Goal: Task Accomplishment & Management: Complete application form

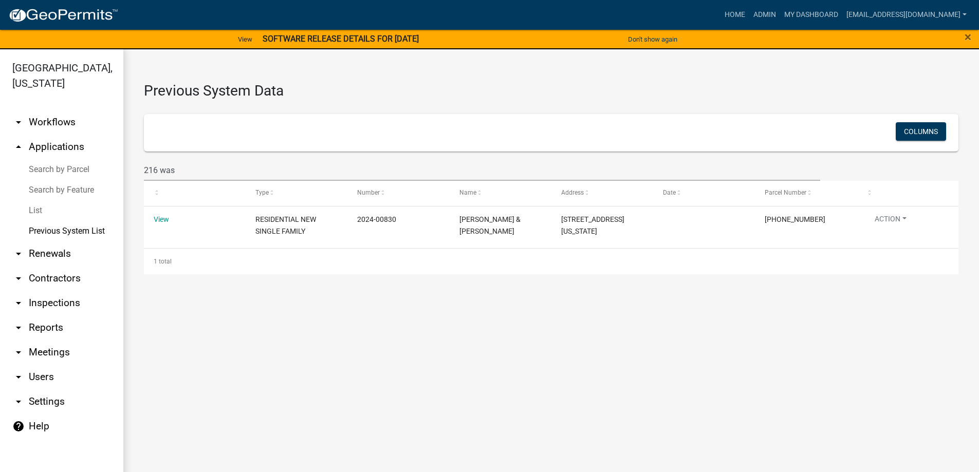
scroll to position [12, 0]
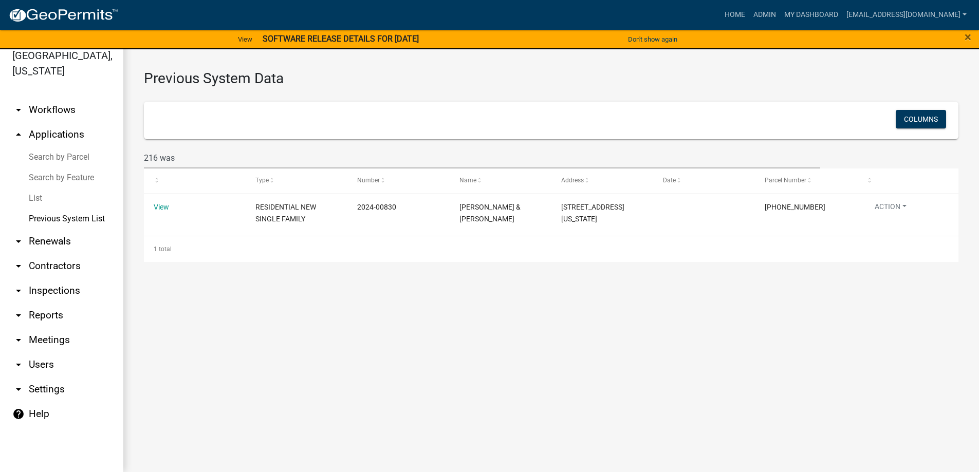
click at [102, 348] on link "arrow_drop_down Meetings" at bounding box center [61, 340] width 123 height 25
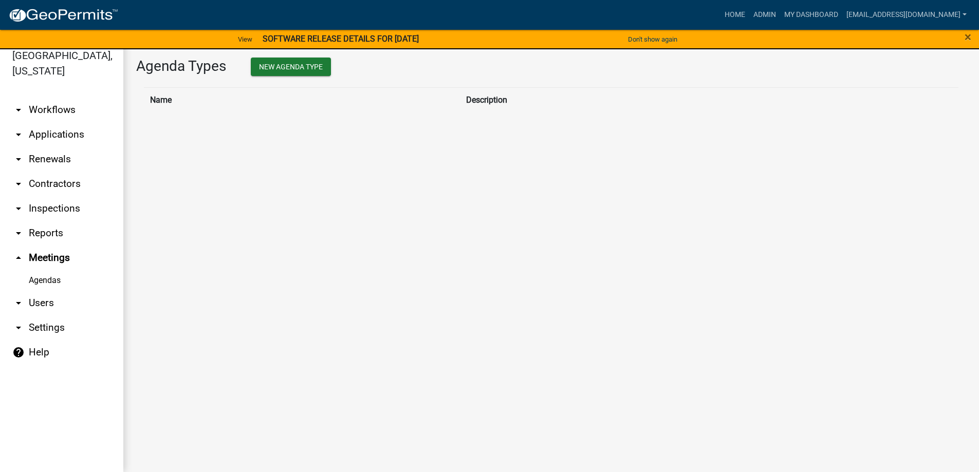
click at [210, 358] on main "Agenda Types New Agenda Type Name Description" at bounding box center [550, 254] width 855 height 435
click at [53, 138] on link "arrow_drop_down Applications" at bounding box center [61, 134] width 123 height 25
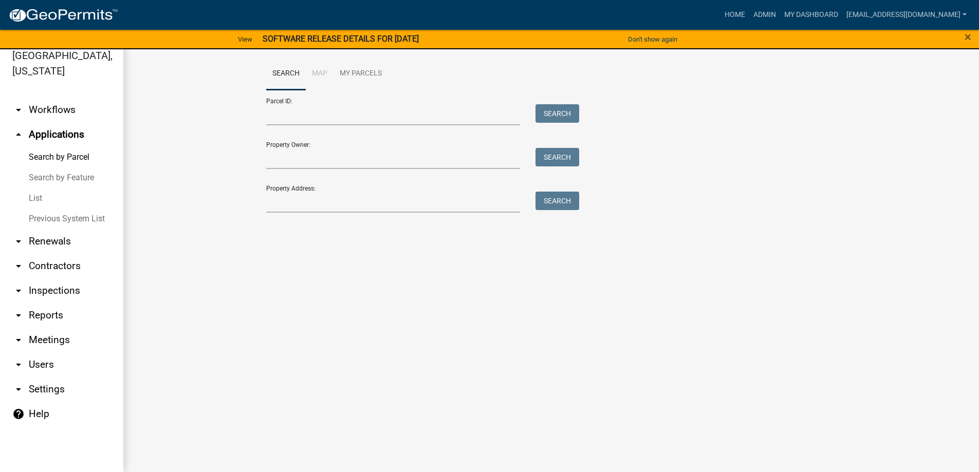
click at [59, 220] on link "Previous System List" at bounding box center [61, 219] width 123 height 21
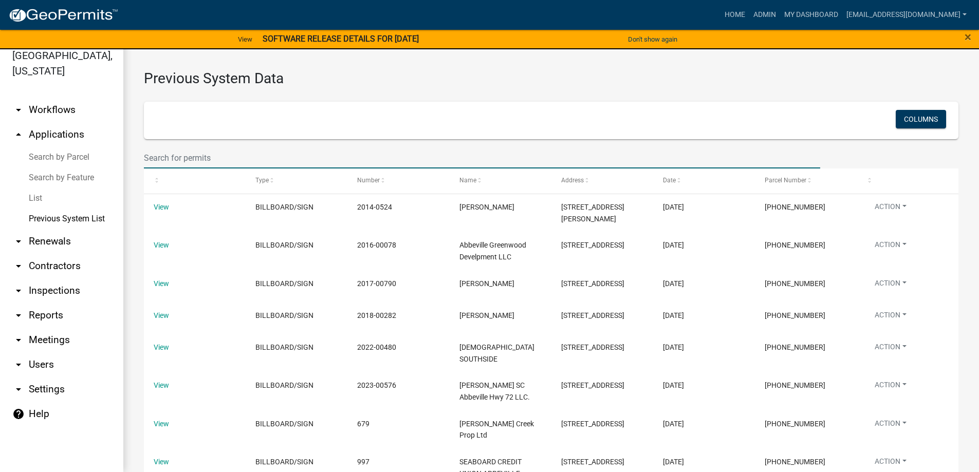
click at [276, 153] on input "text" at bounding box center [482, 157] width 676 height 21
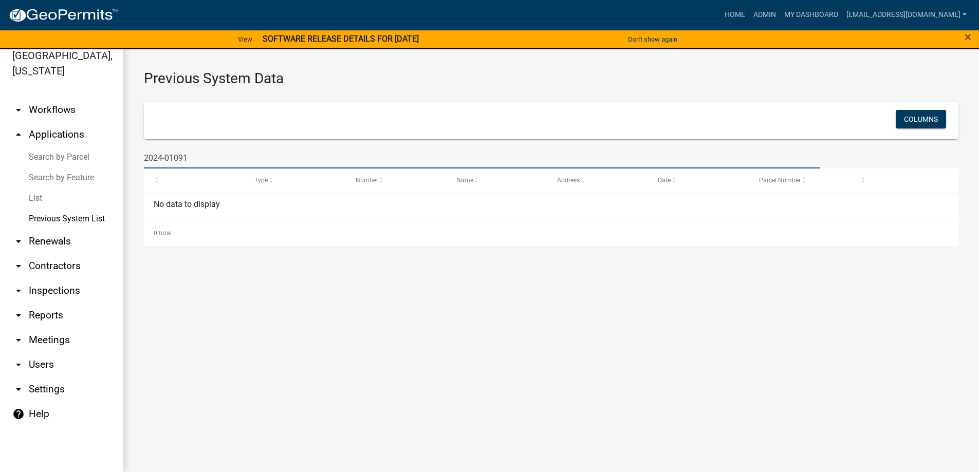
drag, startPoint x: 197, startPoint y: 157, endPoint x: 111, endPoint y: 154, distance: 85.9
click at [111, 154] on div "[GEOGRAPHIC_DATA], [US_STATE] arrow_drop_down Workflows List arrow_drop_up Appl…" at bounding box center [489, 254] width 979 height 435
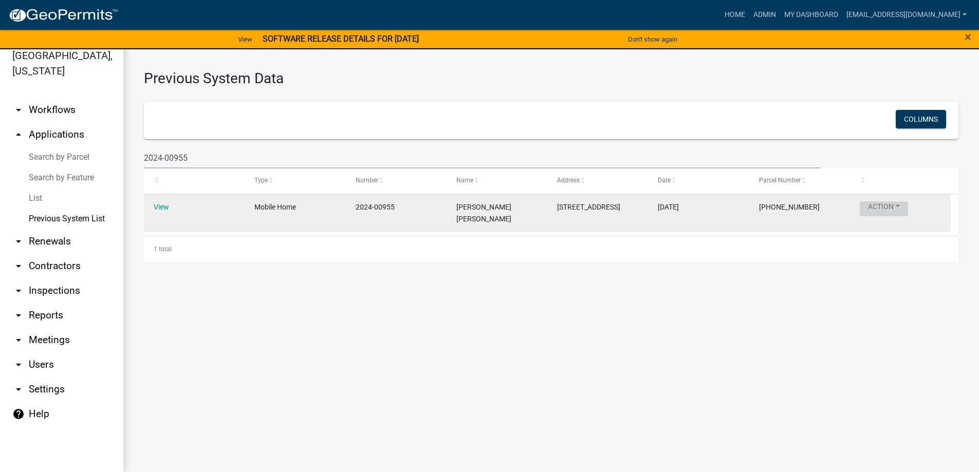
click at [891, 205] on button "Action" at bounding box center [884, 208] width 48 height 15
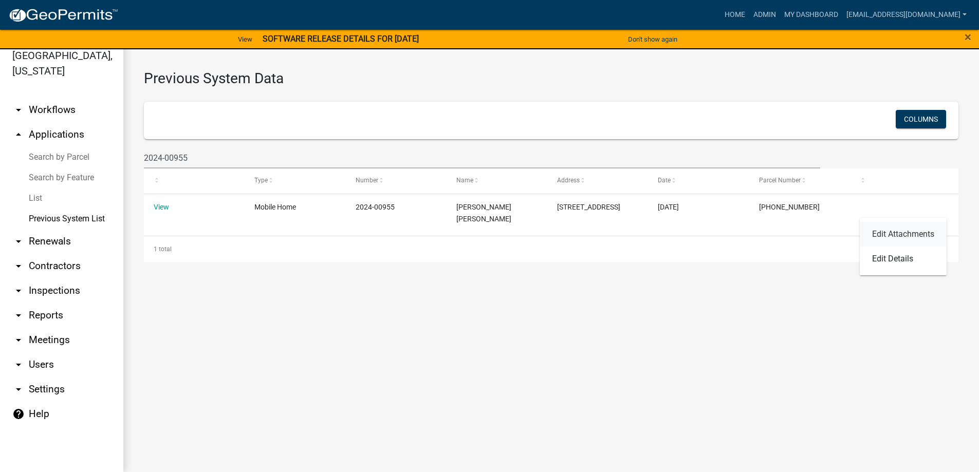
click at [901, 233] on link "Edit Attachments" at bounding box center [903, 234] width 87 height 25
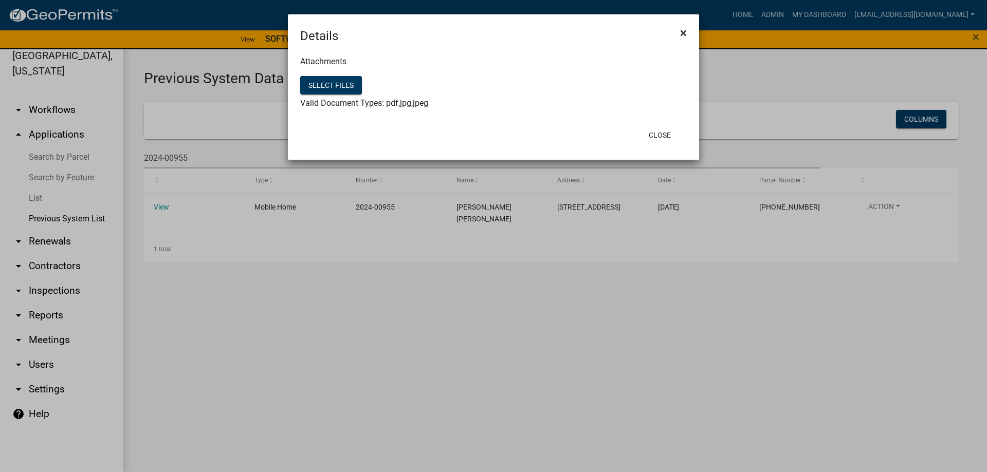
click at [689, 31] on button "×" at bounding box center [683, 32] width 23 height 29
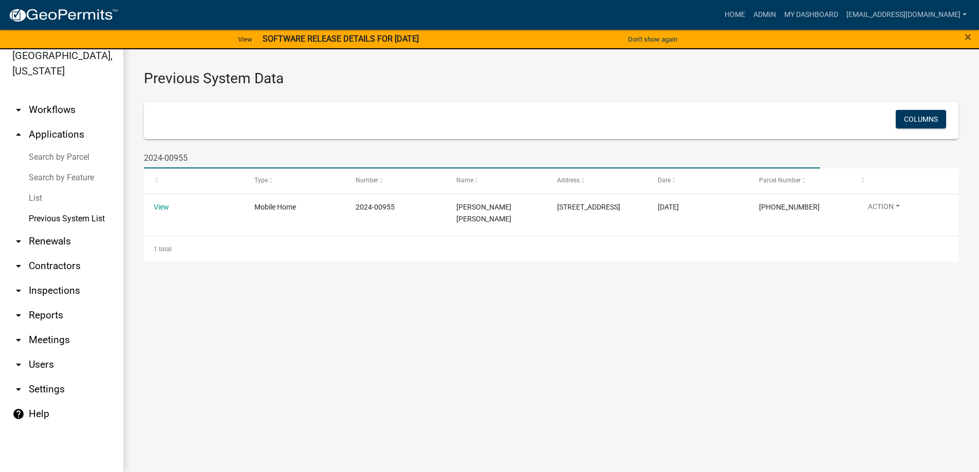
click at [245, 152] on input "2024-00955" at bounding box center [482, 157] width 676 height 21
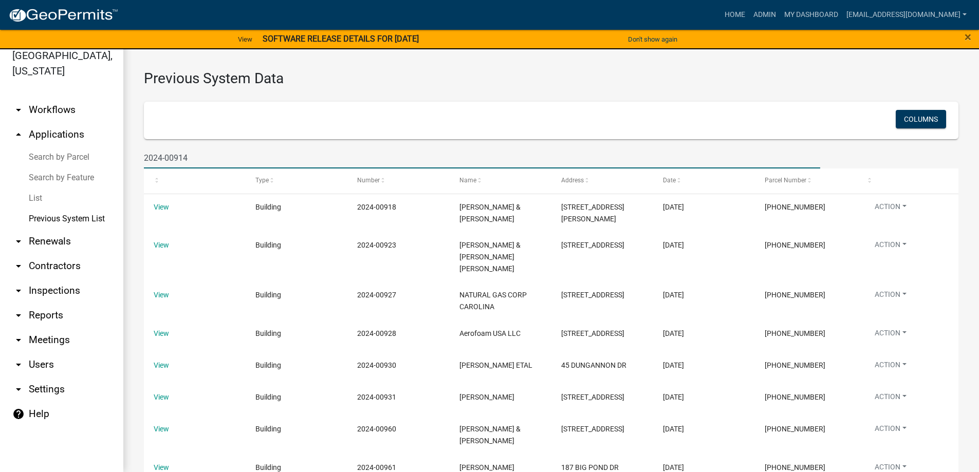
type input "2024-00914"
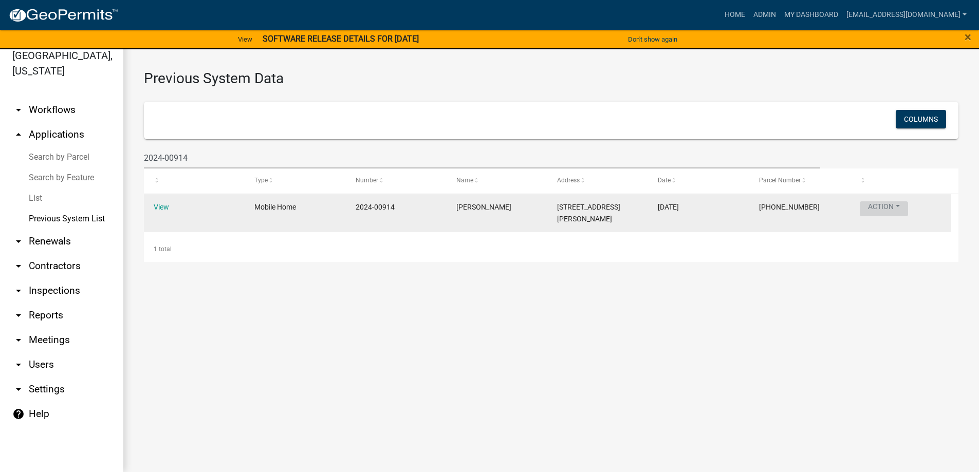
click at [902, 207] on button "Action" at bounding box center [884, 208] width 48 height 15
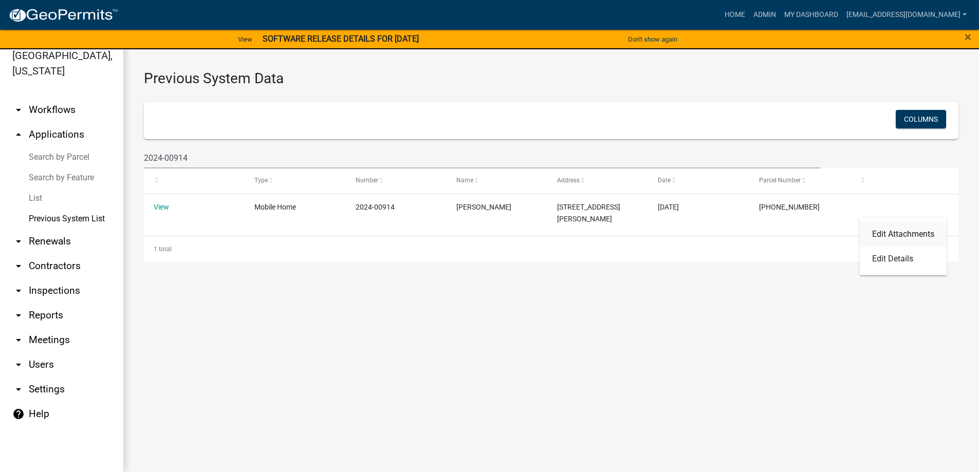
click at [898, 234] on link "Edit Attachments" at bounding box center [903, 234] width 87 height 25
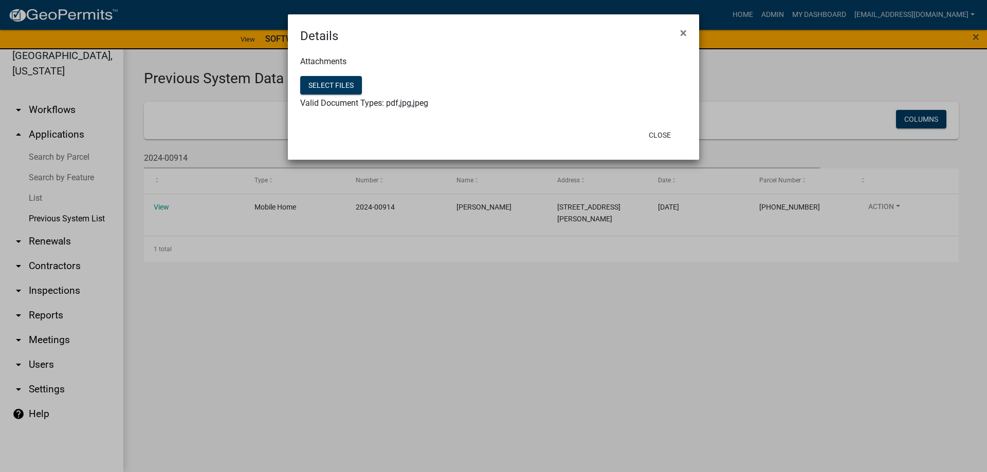
click at [672, 18] on button "×" at bounding box center [683, 32] width 23 height 29
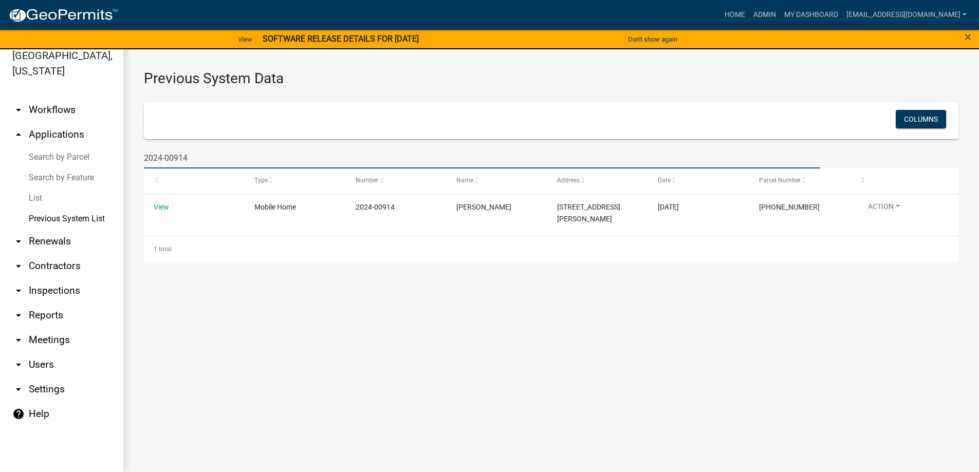
drag, startPoint x: 194, startPoint y: 157, endPoint x: 174, endPoint y: 155, distance: 20.7
click at [174, 155] on input "2024-00914" at bounding box center [482, 157] width 676 height 21
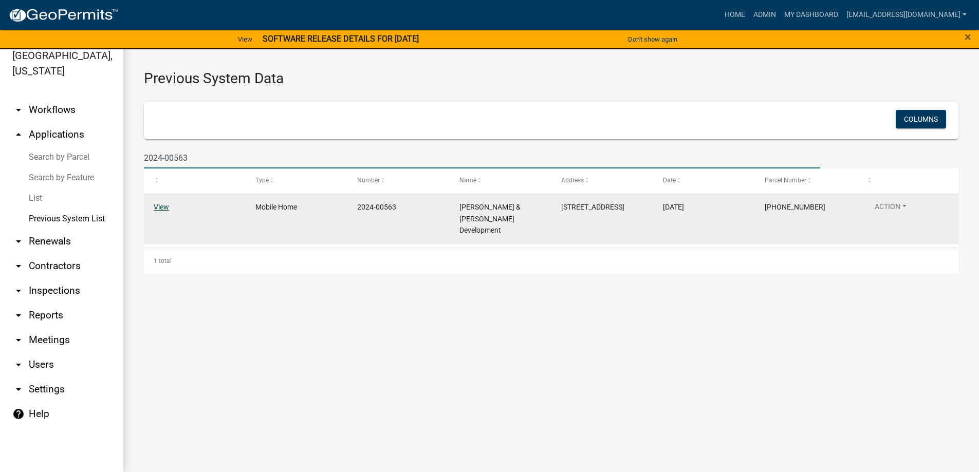
click at [161, 206] on link "View" at bounding box center [161, 207] width 15 height 8
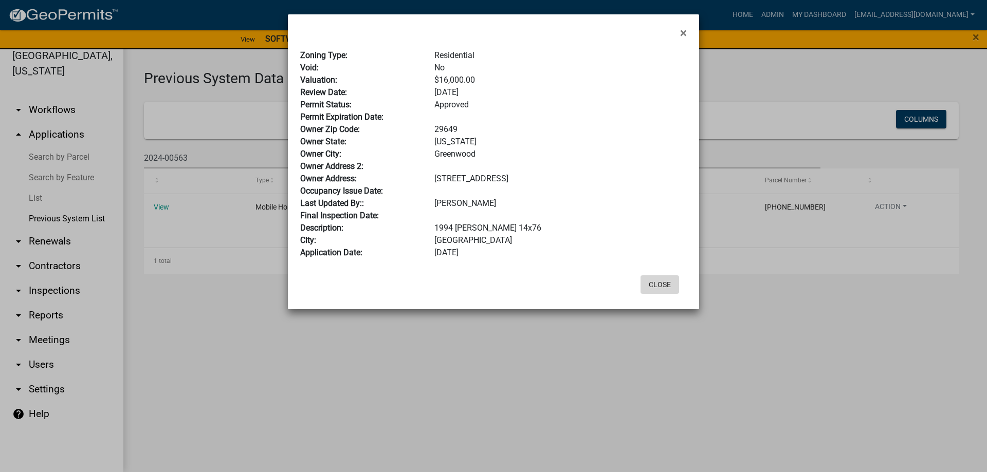
drag, startPoint x: 670, startPoint y: 289, endPoint x: 754, endPoint y: 240, distance: 97.1
click at [670, 288] on button "Close" at bounding box center [659, 284] width 39 height 18
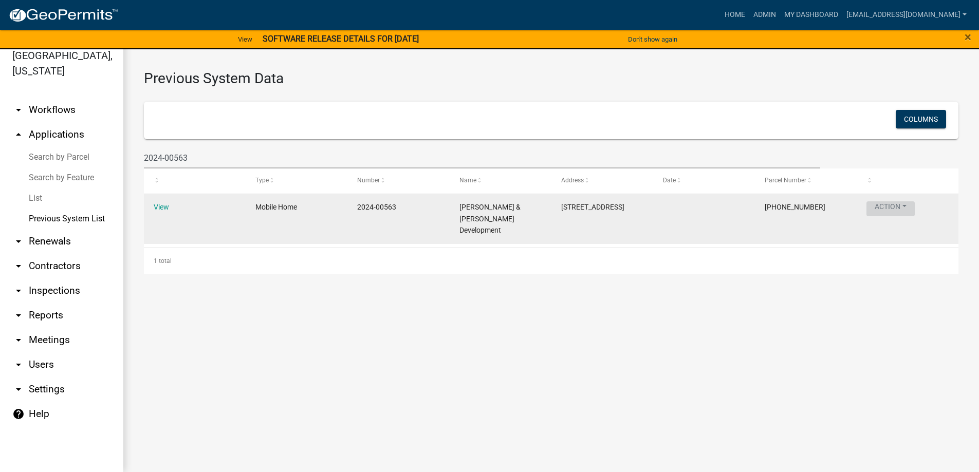
click at [883, 206] on button "Action" at bounding box center [890, 208] width 48 height 15
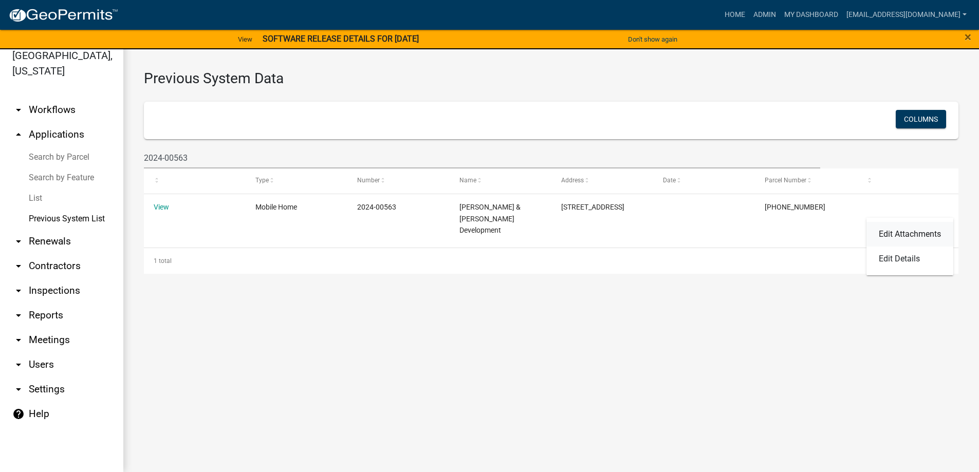
click at [892, 232] on link "Edit Attachments" at bounding box center [909, 234] width 87 height 25
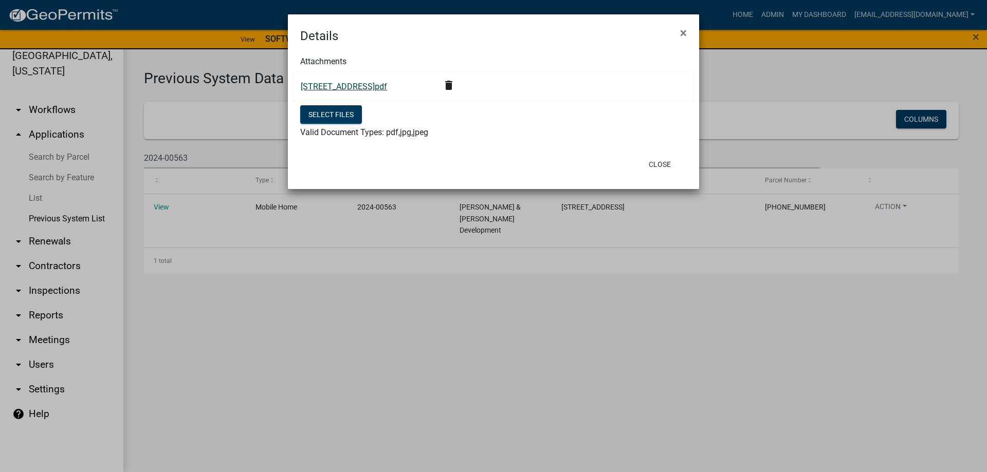
click at [357, 89] on link "[STREET_ADDRESS]pdf" at bounding box center [344, 87] width 86 height 10
click at [667, 166] on button "Close" at bounding box center [659, 164] width 39 height 18
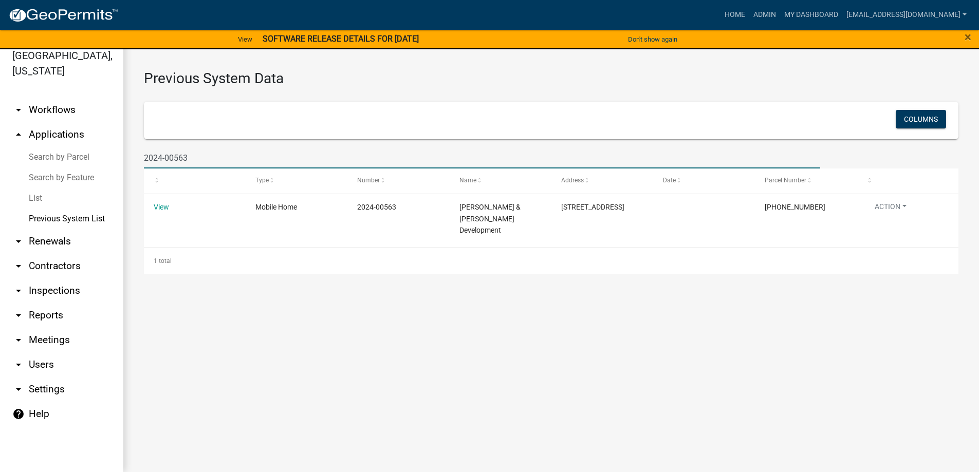
drag, startPoint x: 196, startPoint y: 161, endPoint x: 173, endPoint y: 159, distance: 23.7
click at [173, 159] on input "2024-00563" at bounding box center [482, 157] width 676 height 21
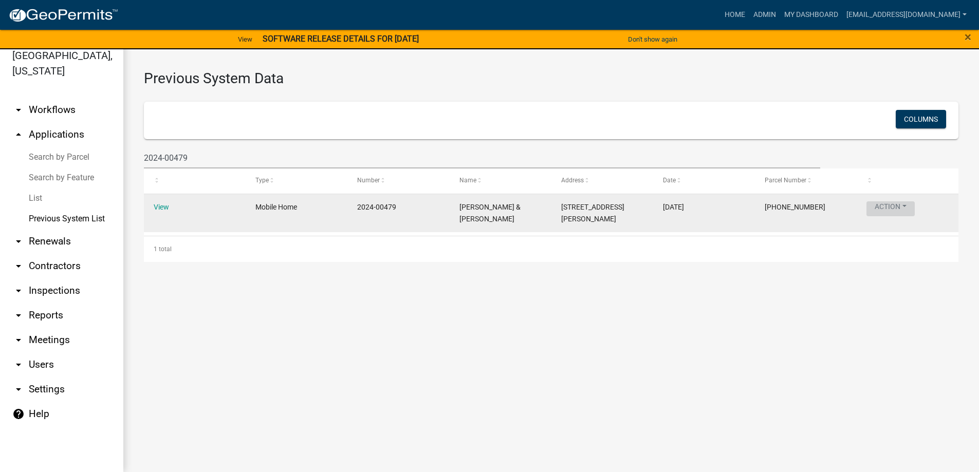
click at [898, 206] on button "Action" at bounding box center [890, 208] width 48 height 15
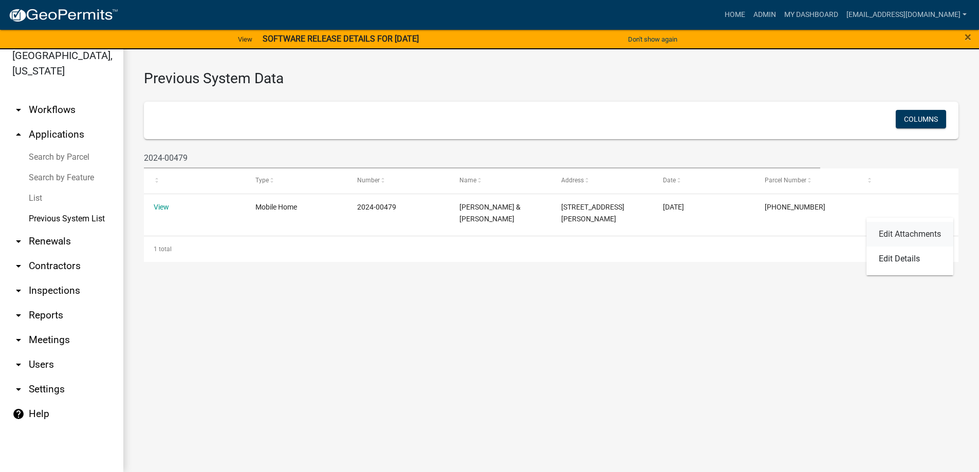
click at [916, 230] on link "Edit Attachments" at bounding box center [909, 234] width 87 height 25
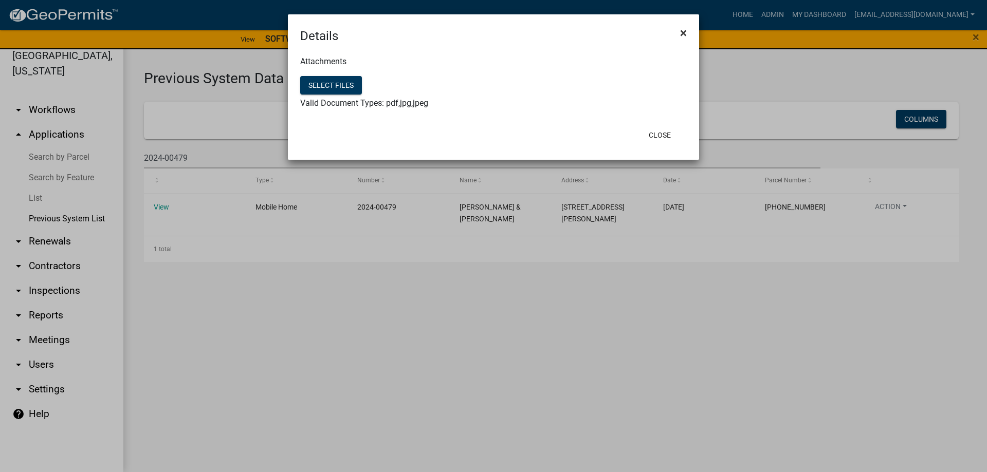
click at [686, 38] on span "×" at bounding box center [683, 33] width 7 height 14
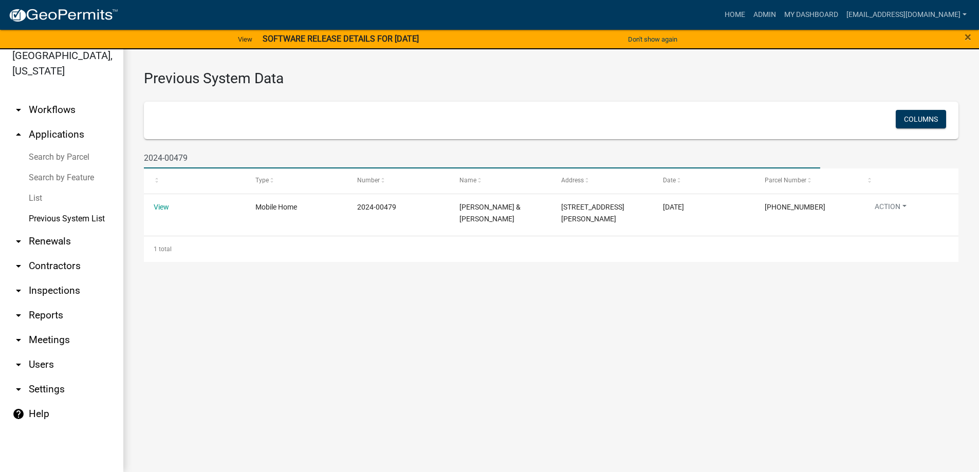
drag, startPoint x: 198, startPoint y: 163, endPoint x: 30, endPoint y: 168, distance: 168.6
click at [30, 168] on div "[GEOGRAPHIC_DATA], [US_STATE] arrow_drop_down Workflows List arrow_drop_up Appl…" at bounding box center [489, 254] width 979 height 435
type input "2023-01160"
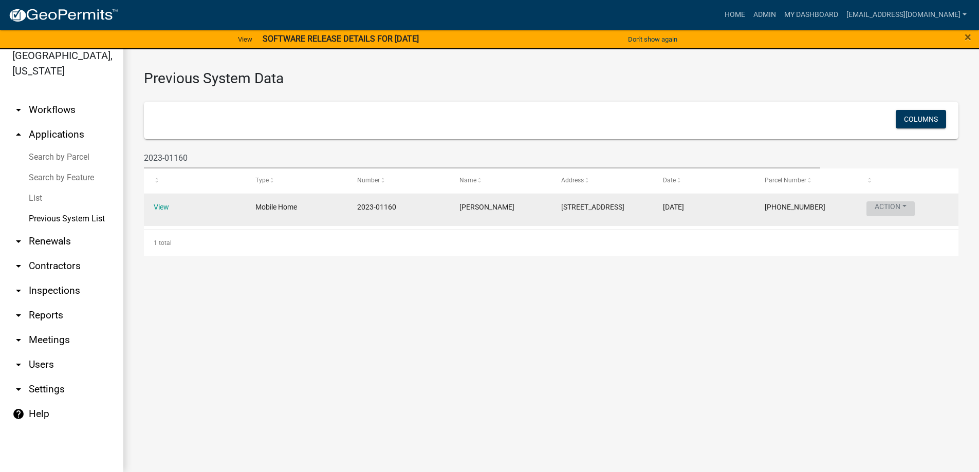
click at [904, 206] on button "Action" at bounding box center [890, 208] width 48 height 15
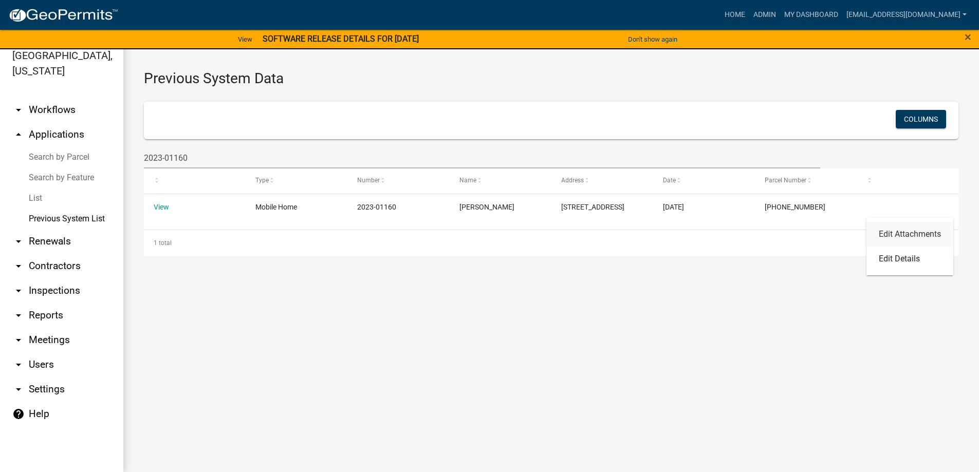
click at [902, 229] on link "Edit Attachments" at bounding box center [909, 234] width 87 height 25
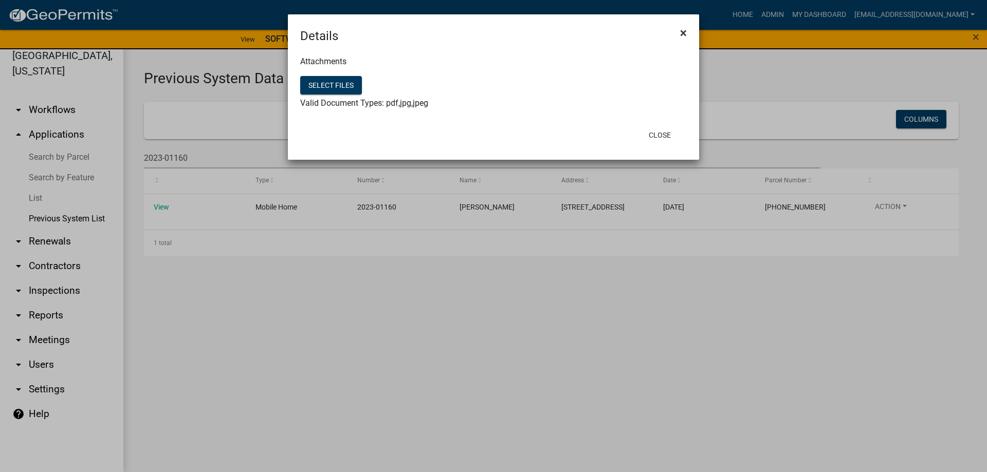
click at [689, 36] on button "×" at bounding box center [683, 32] width 23 height 29
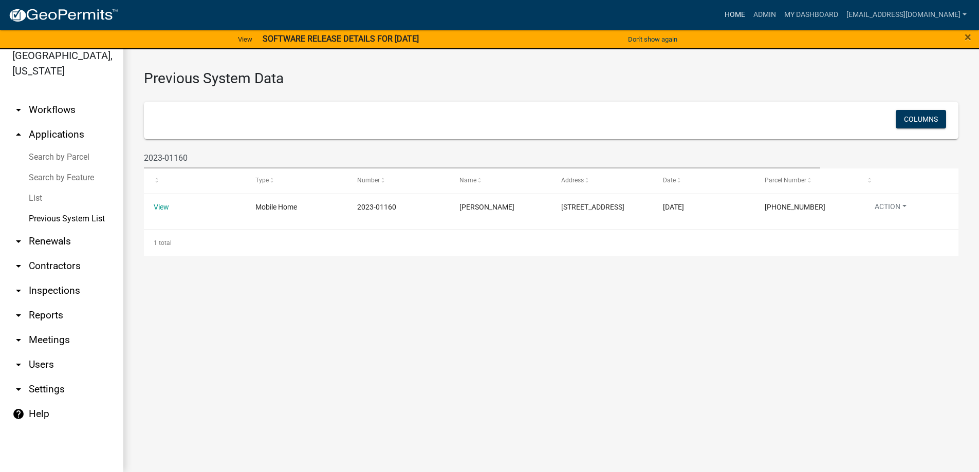
click at [720, 12] on link "Home" at bounding box center [734, 15] width 29 height 20
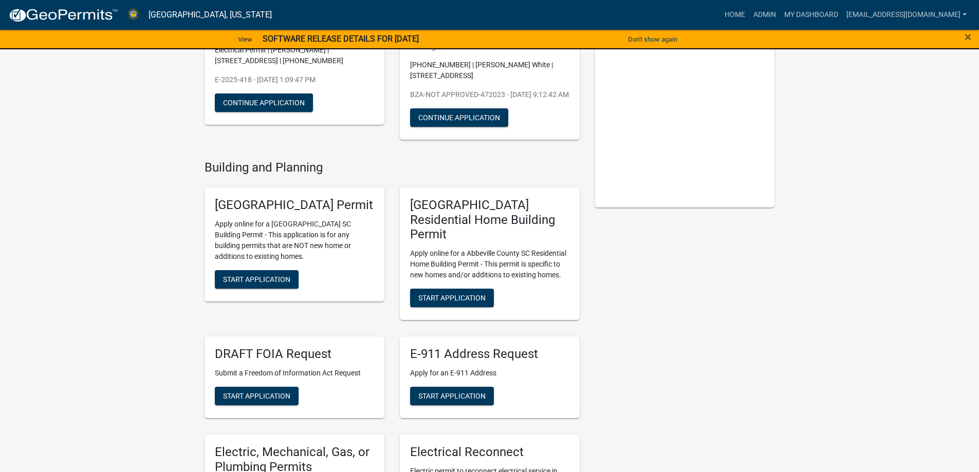
scroll to position [154, 0]
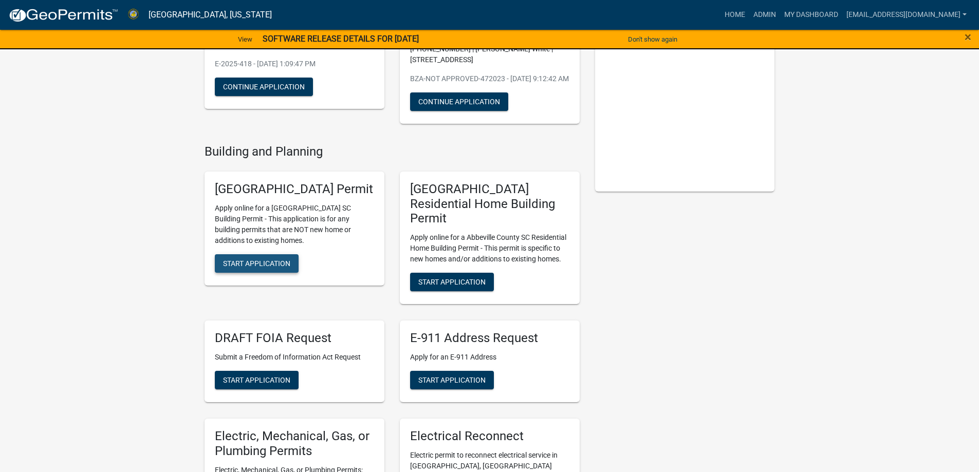
click at [250, 267] on span "Start Application" at bounding box center [256, 263] width 67 height 8
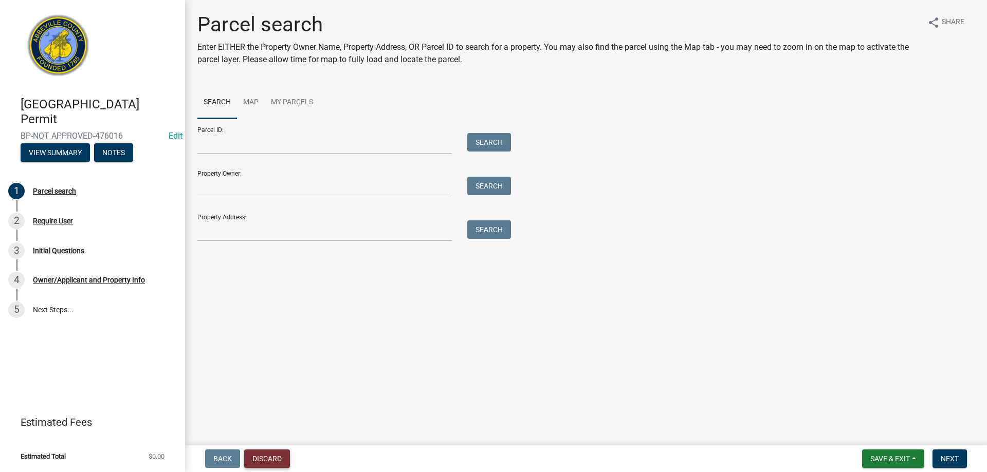
click at [277, 451] on button "Discard" at bounding box center [267, 459] width 46 height 18
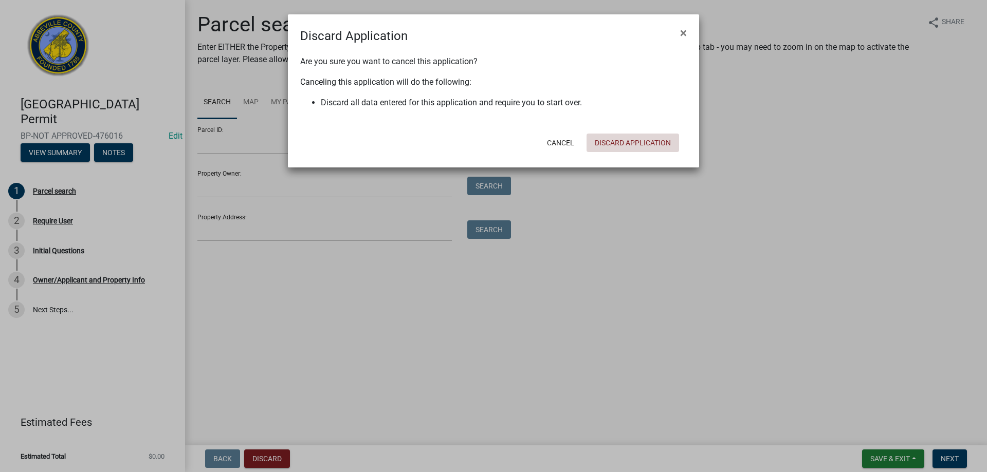
click at [638, 136] on button "Discard Application" at bounding box center [632, 143] width 92 height 18
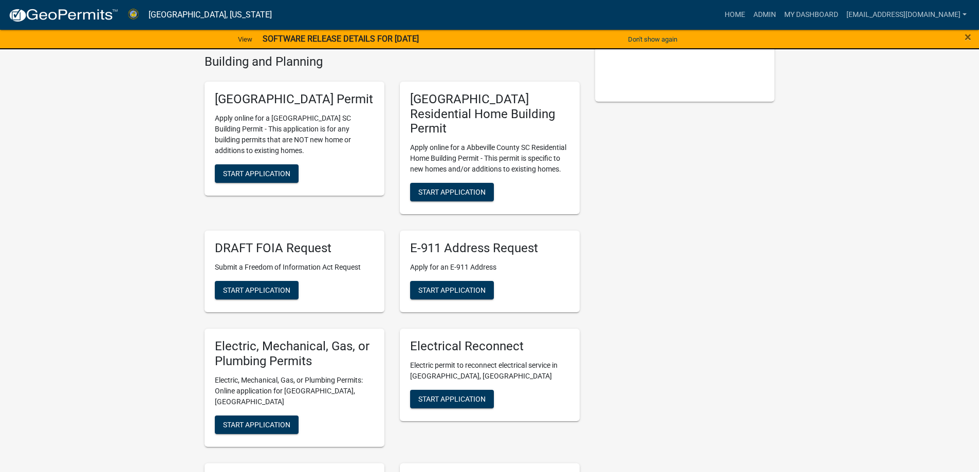
scroll to position [257, 0]
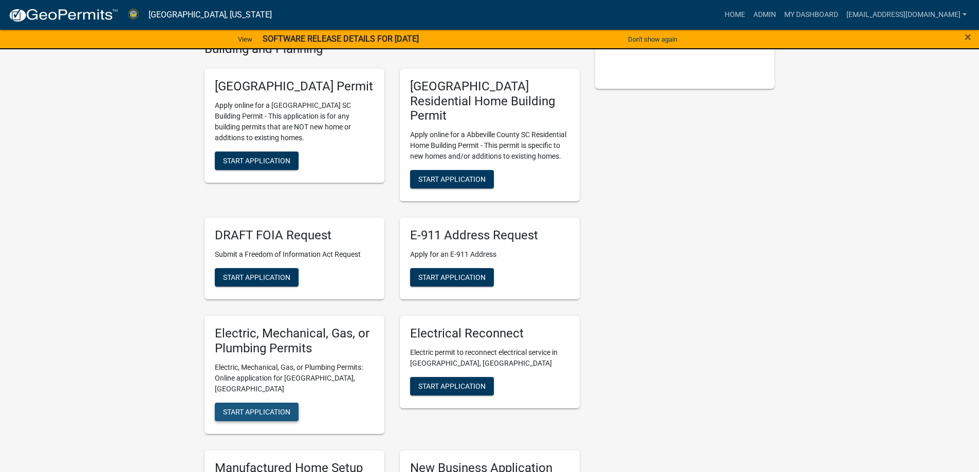
click at [266, 407] on span "Start Application" at bounding box center [256, 411] width 67 height 8
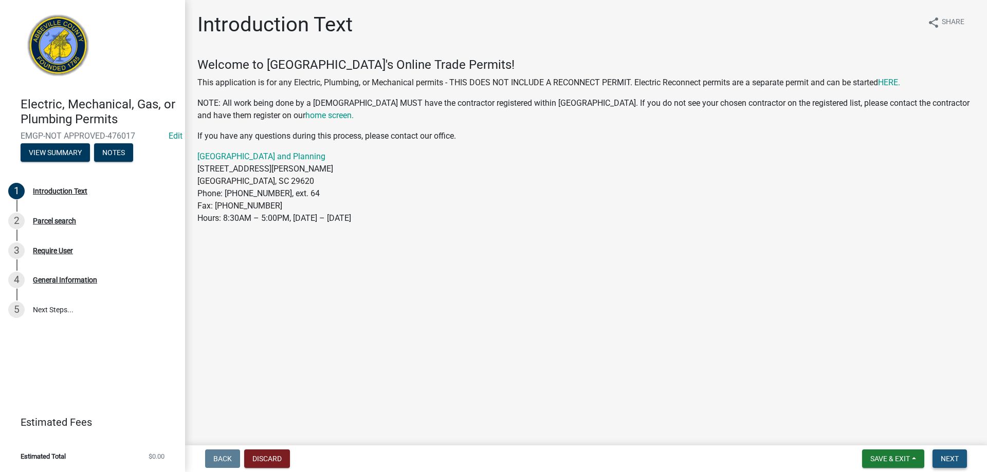
click at [956, 451] on button "Next" at bounding box center [949, 459] width 34 height 18
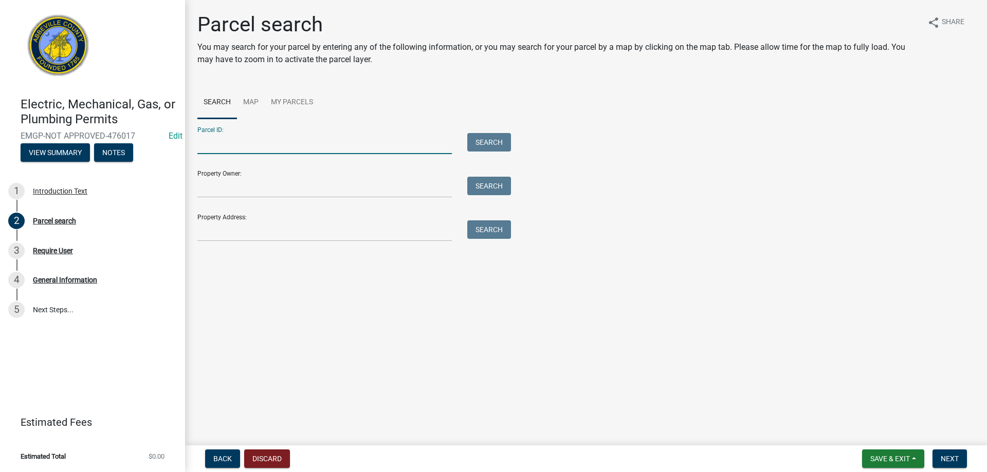
click at [210, 147] on input "Parcel ID:" at bounding box center [324, 143] width 254 height 21
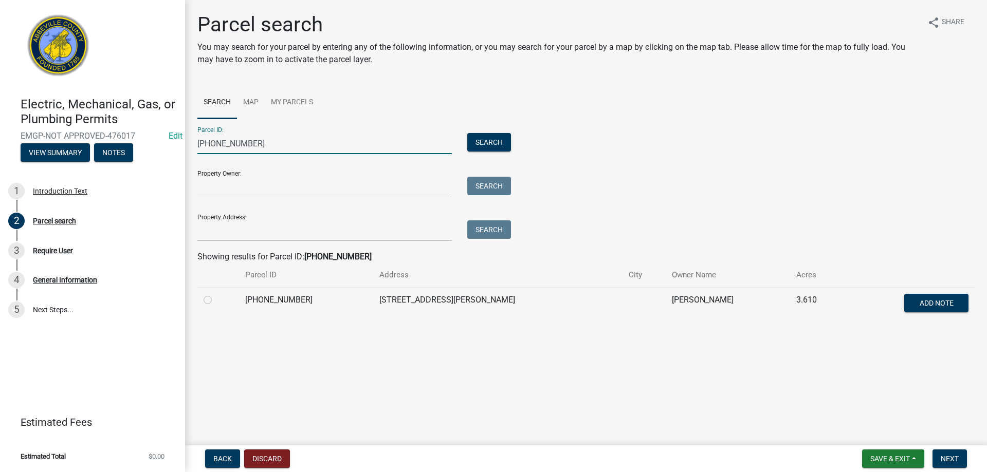
type input "[PHONE_NUMBER]"
click at [212, 299] on div at bounding box center [217, 300] width 29 height 12
click at [216, 294] on label at bounding box center [216, 294] width 0 height 0
click at [216, 300] on input "radio" at bounding box center [219, 297] width 7 height 7
radio input "true"
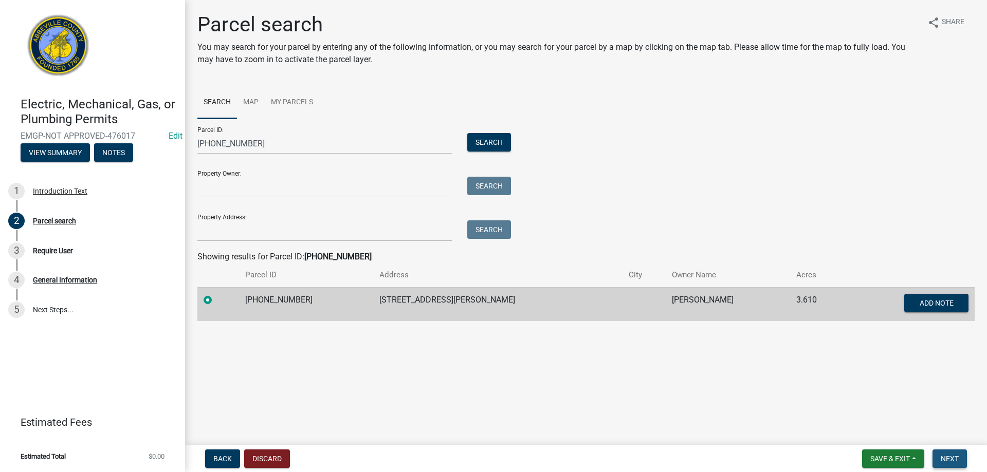
click at [956, 460] on span "Next" at bounding box center [949, 459] width 18 height 8
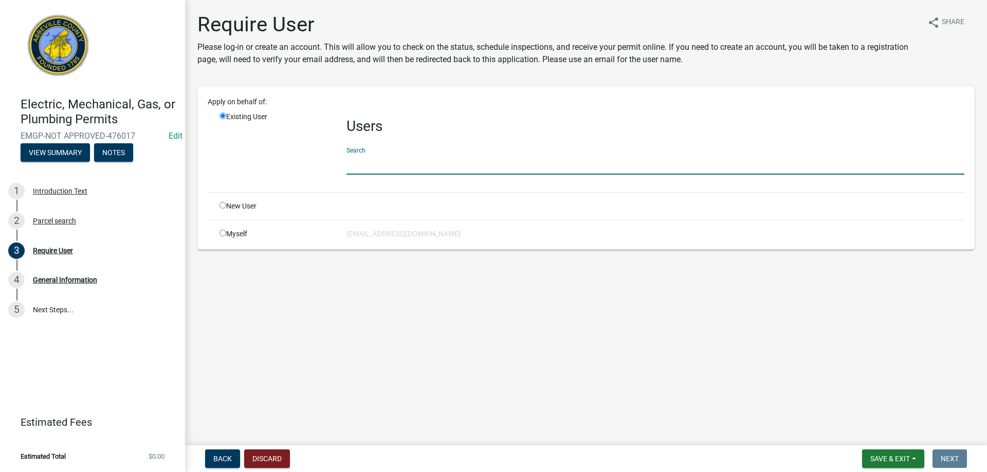
click at [390, 168] on input "text" at bounding box center [655, 164] width 618 height 21
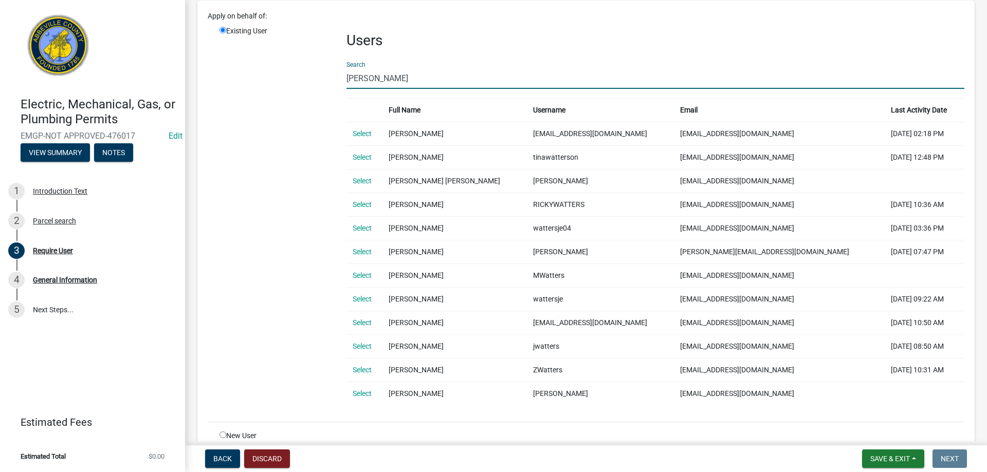
scroll to position [103, 0]
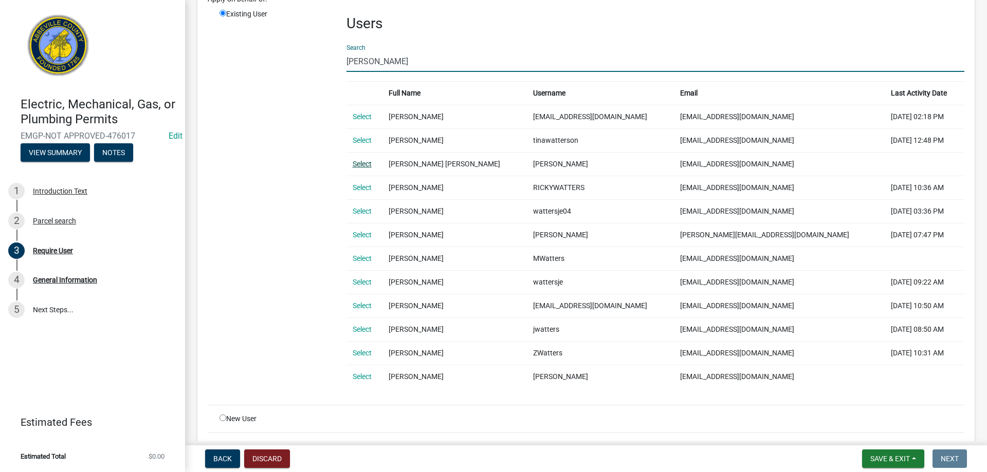
type input "[PERSON_NAME]"
click at [367, 166] on link "Select" at bounding box center [361, 164] width 19 height 8
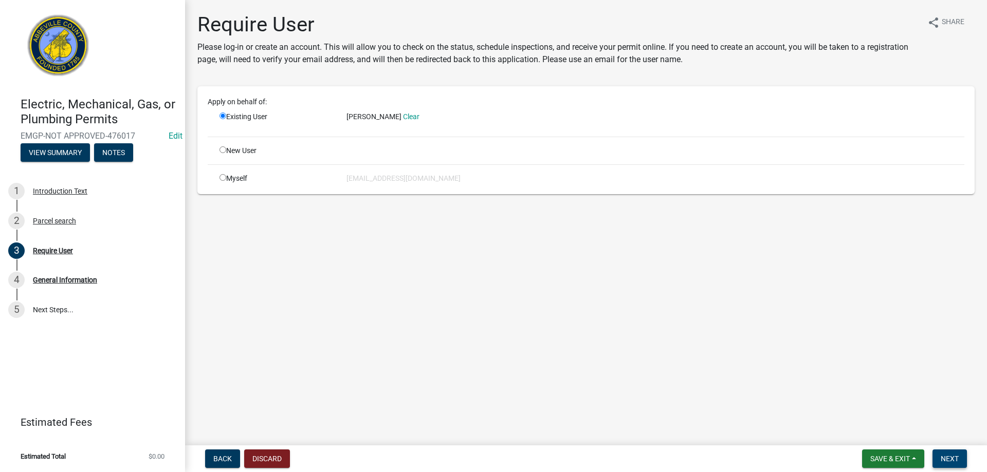
click at [951, 465] on button "Next" at bounding box center [949, 459] width 34 height 18
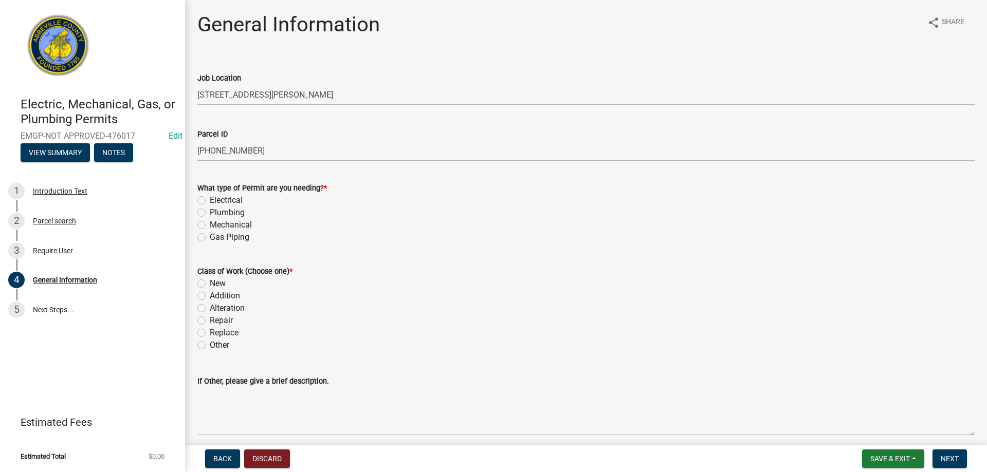
click at [210, 201] on label "Electrical" at bounding box center [226, 200] width 33 height 12
click at [210, 201] on input "Electrical" at bounding box center [213, 197] width 7 height 7
radio input "true"
click at [210, 333] on label "Replace" at bounding box center [224, 333] width 29 height 12
click at [210, 333] on input "Replace" at bounding box center [213, 330] width 7 height 7
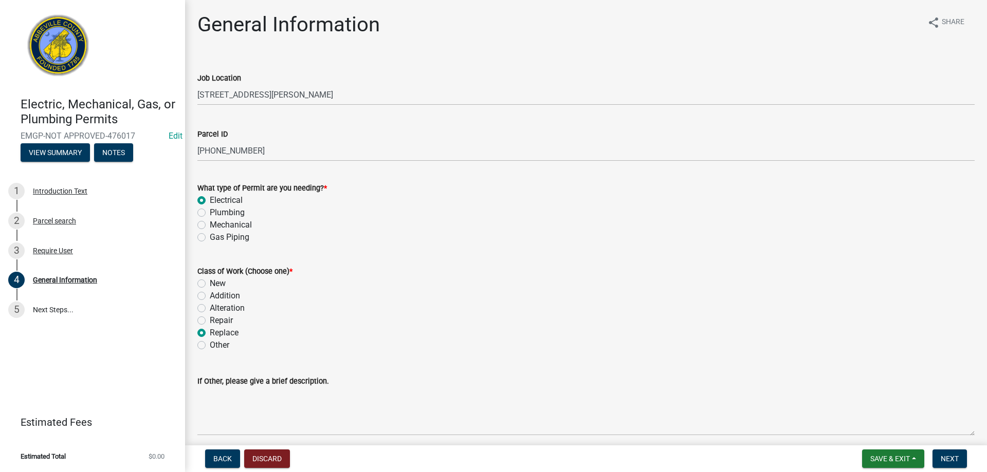
radio input "true"
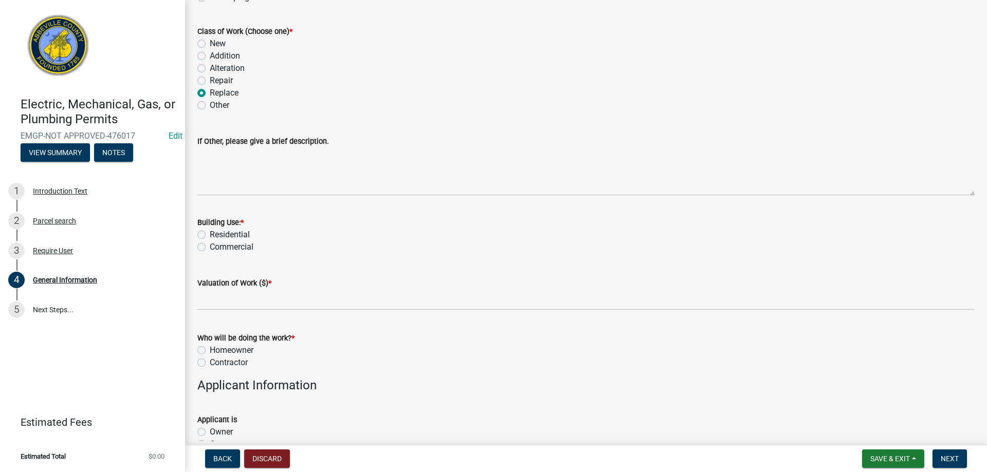
scroll to position [257, 0]
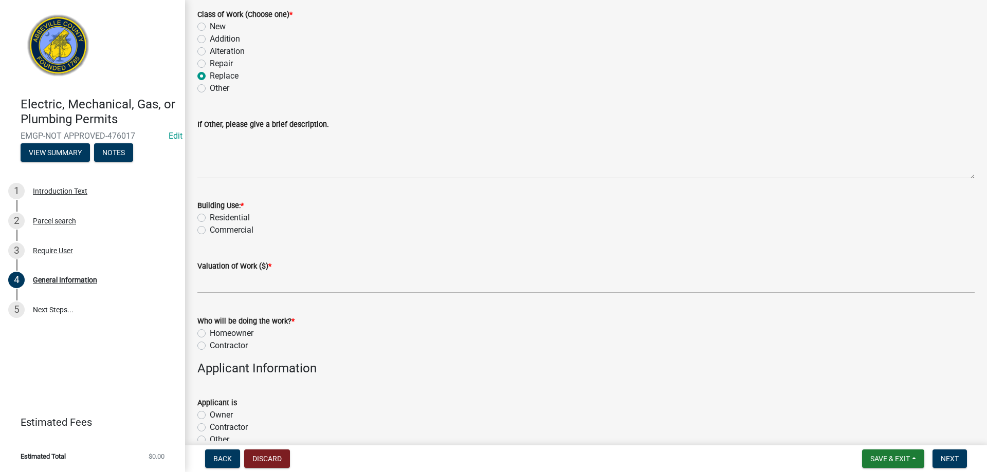
click at [210, 219] on label "Residential" at bounding box center [230, 218] width 40 height 12
click at [210, 218] on input "Residential" at bounding box center [213, 215] width 7 height 7
radio input "true"
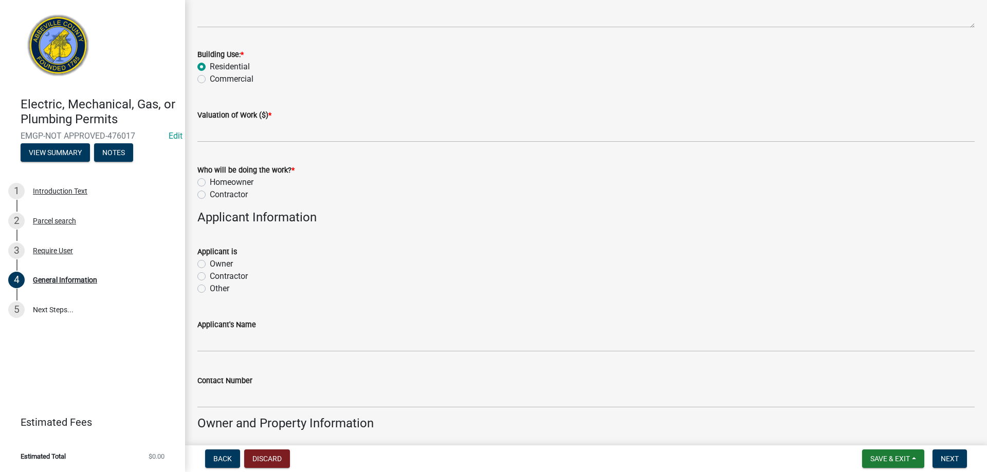
scroll to position [411, 0]
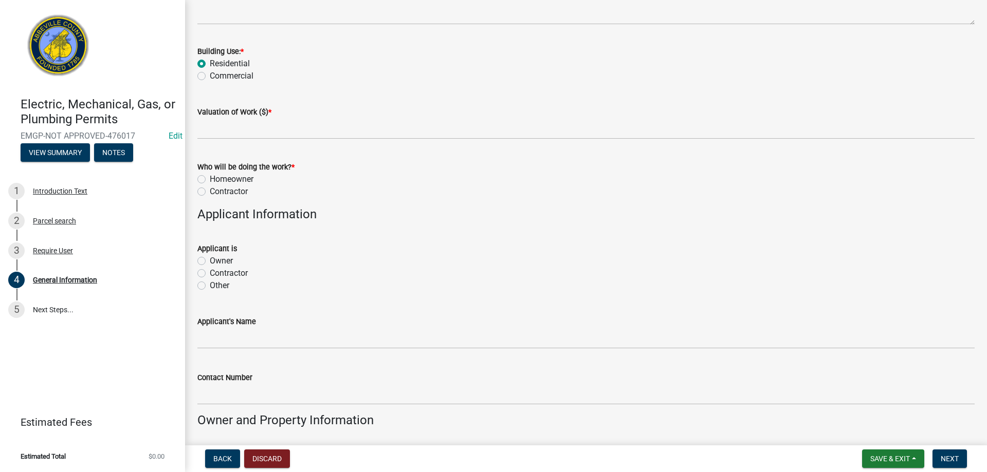
click at [210, 194] on label "Contractor" at bounding box center [229, 191] width 38 height 12
click at [210, 192] on input "Contractor" at bounding box center [213, 188] width 7 height 7
radio input "true"
click at [210, 275] on label "Contractor" at bounding box center [229, 273] width 38 height 12
click at [210, 274] on input "Contractor" at bounding box center [213, 270] width 7 height 7
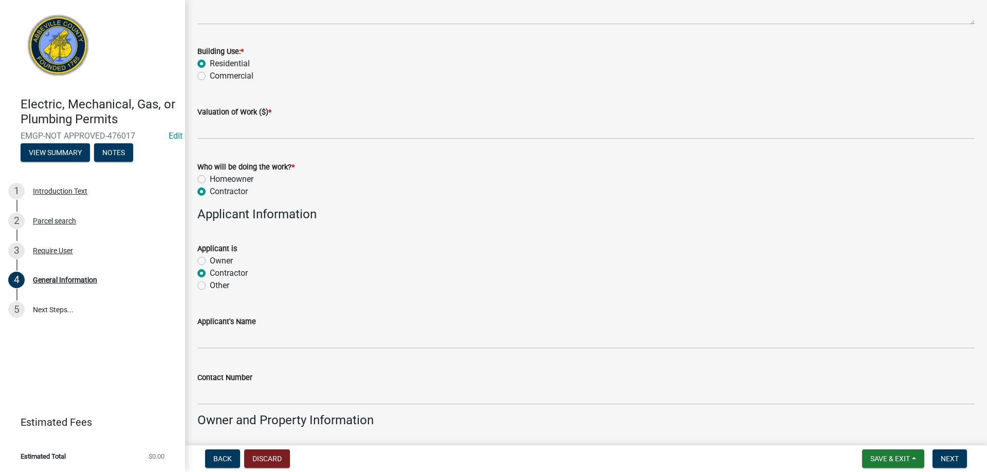
radio input "true"
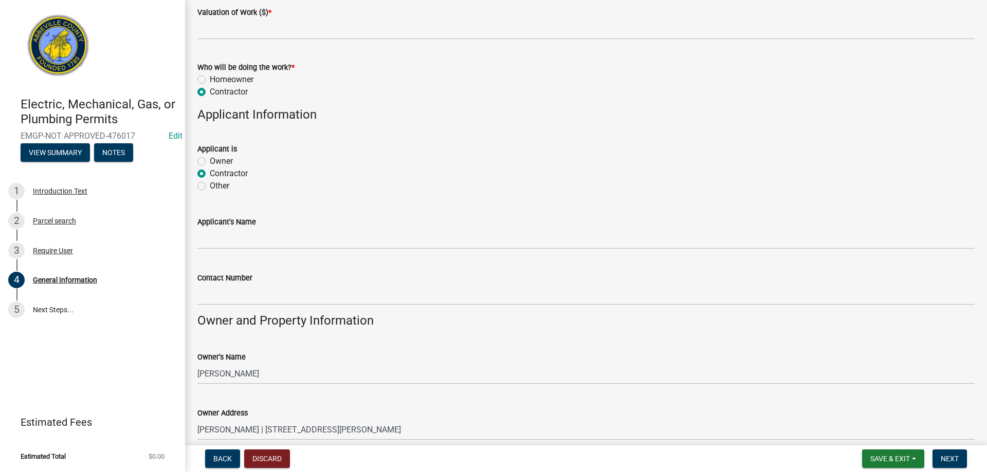
scroll to position [634, 0]
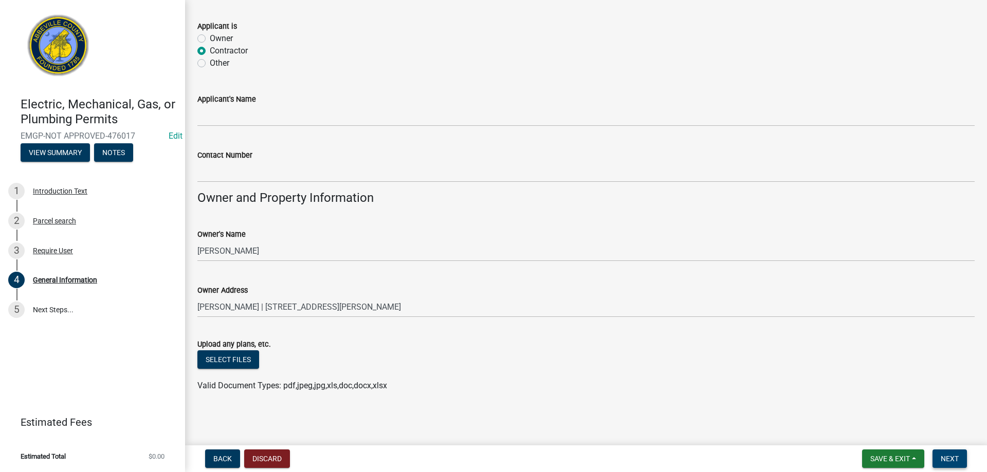
click at [961, 462] on button "Next" at bounding box center [949, 459] width 34 height 18
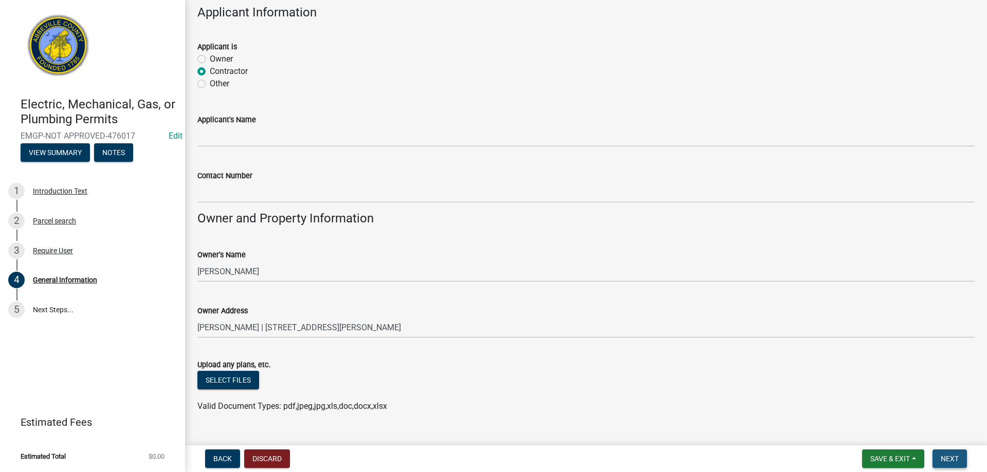
scroll to position [654, 0]
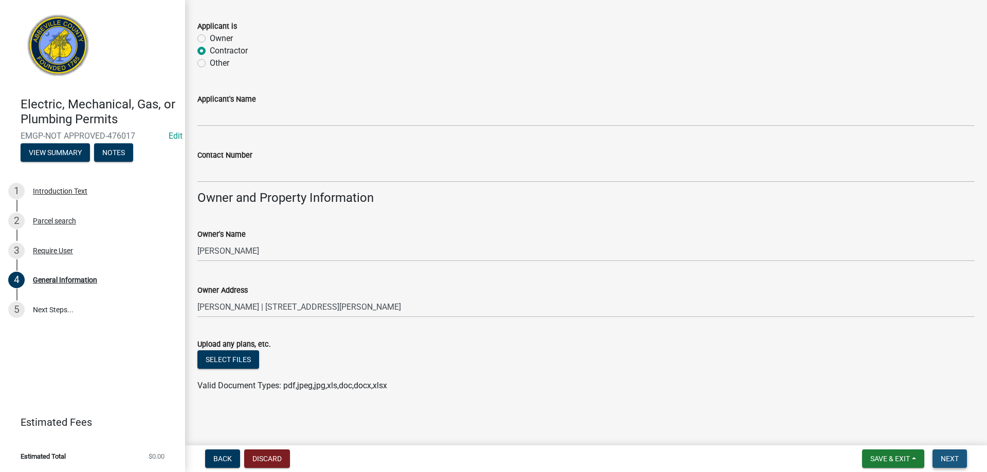
click at [950, 453] on button "Next" at bounding box center [949, 459] width 34 height 18
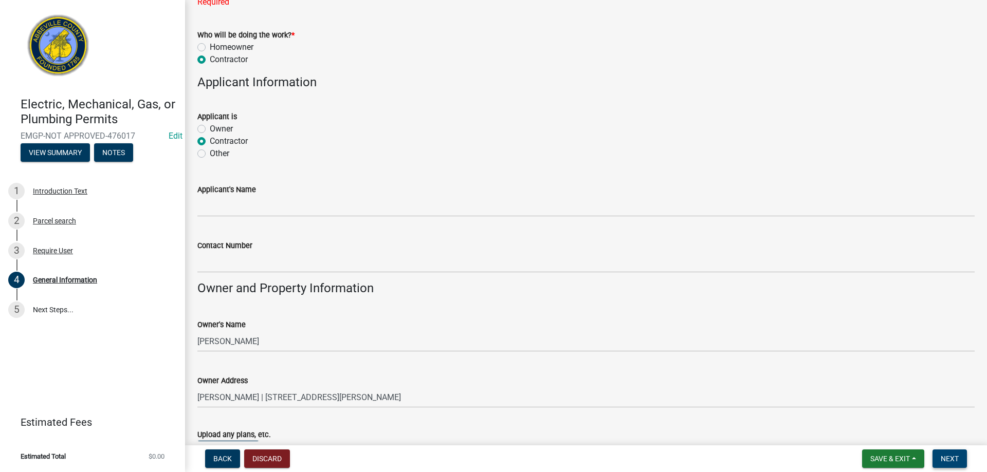
scroll to position [397, 0]
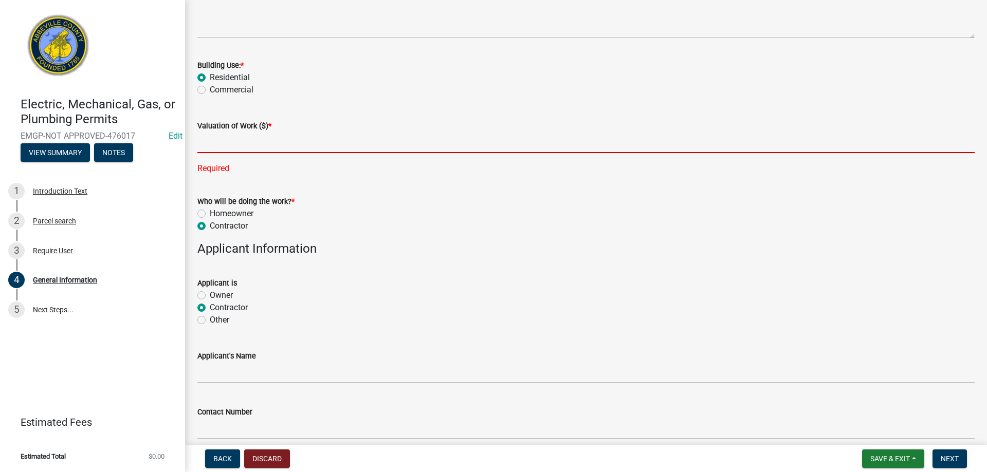
click at [245, 148] on input "text" at bounding box center [585, 142] width 777 height 21
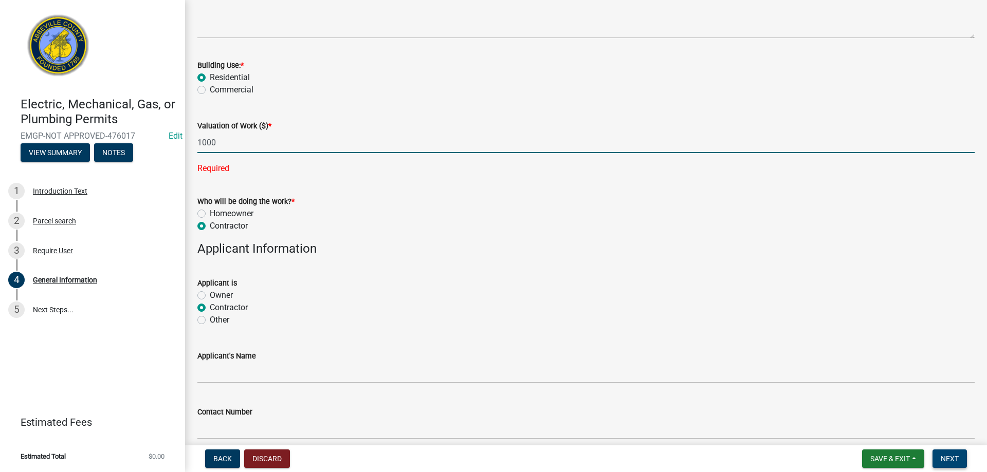
type input "1000"
click at [957, 464] on button "Next" at bounding box center [949, 459] width 34 height 18
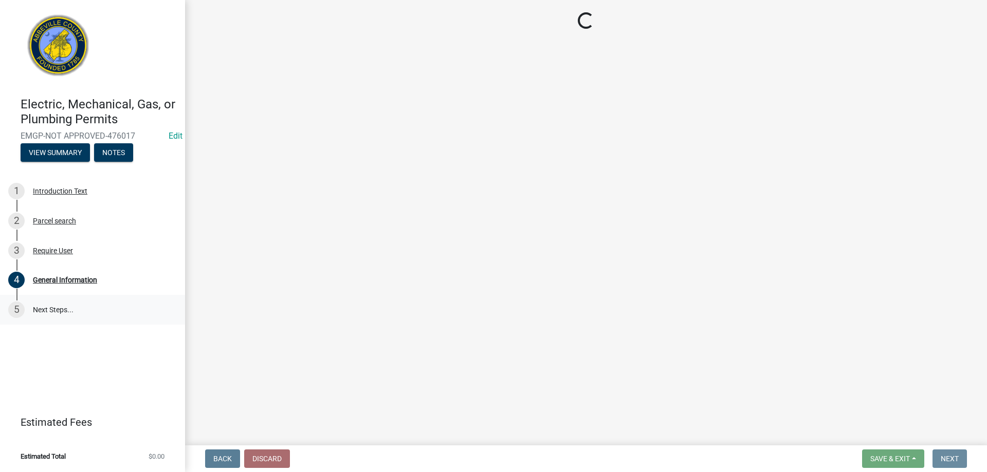
scroll to position [0, 0]
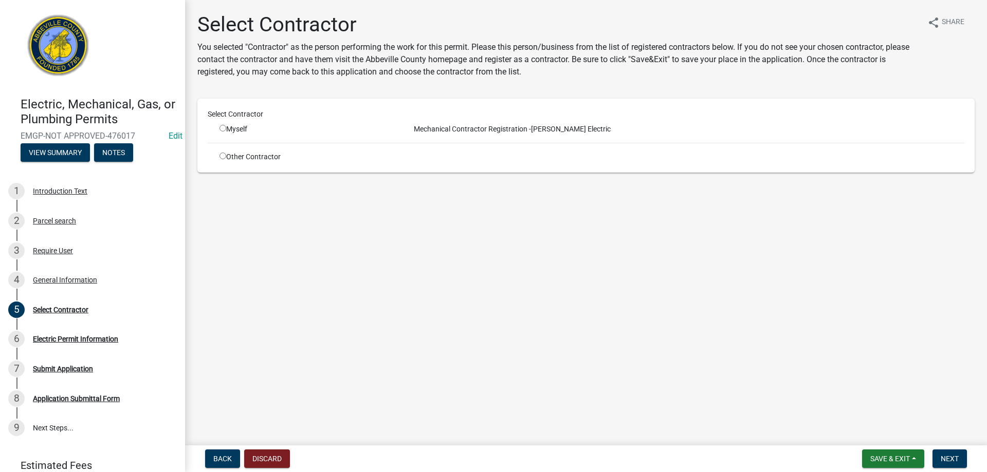
click at [219, 130] on input "radio" at bounding box center [222, 128] width 7 height 7
radio input "true"
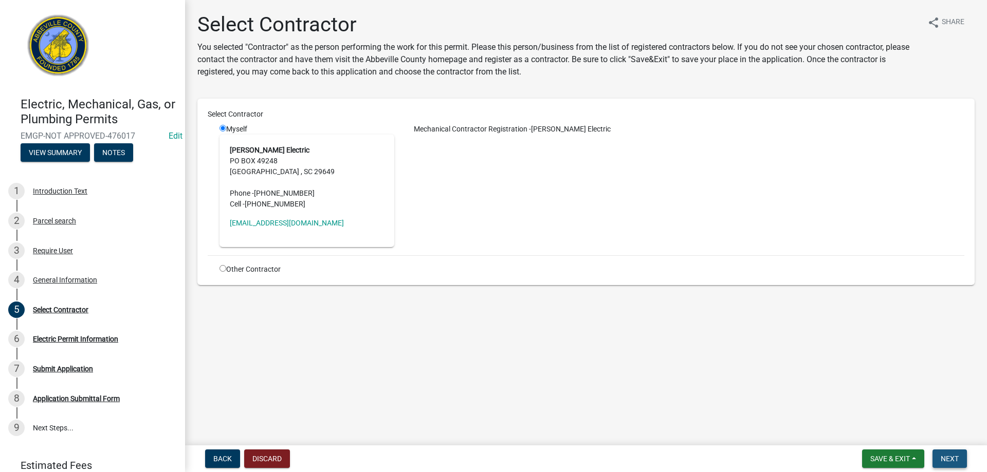
click at [945, 457] on span "Next" at bounding box center [949, 459] width 18 height 8
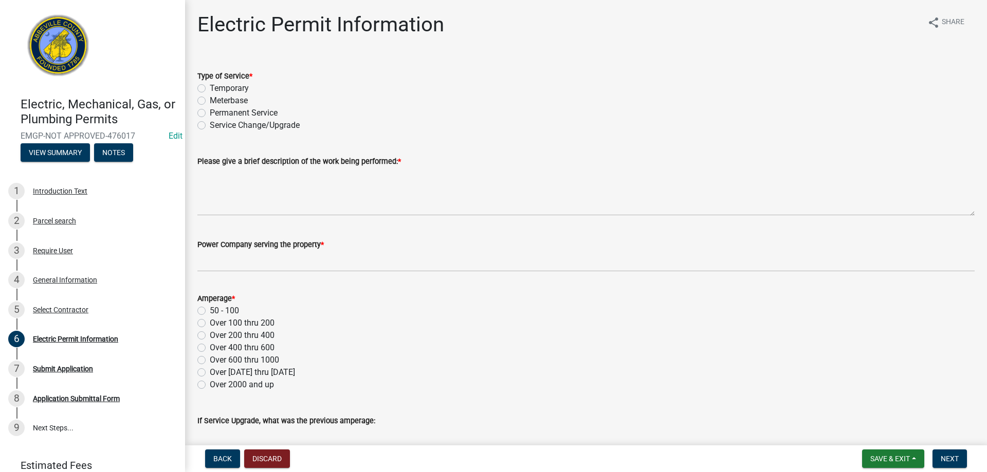
click at [210, 113] on label "Permanent Service" at bounding box center [244, 113] width 68 height 12
click at [210, 113] on input "Permanent Service" at bounding box center [213, 110] width 7 height 7
radio input "true"
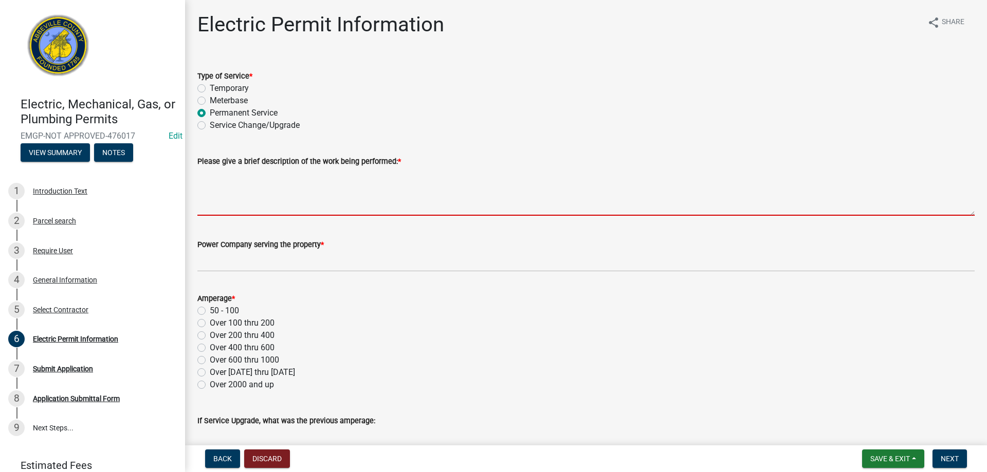
click at [230, 196] on textarea "Please give a brief description of the work being performed: *" at bounding box center [585, 192] width 777 height 48
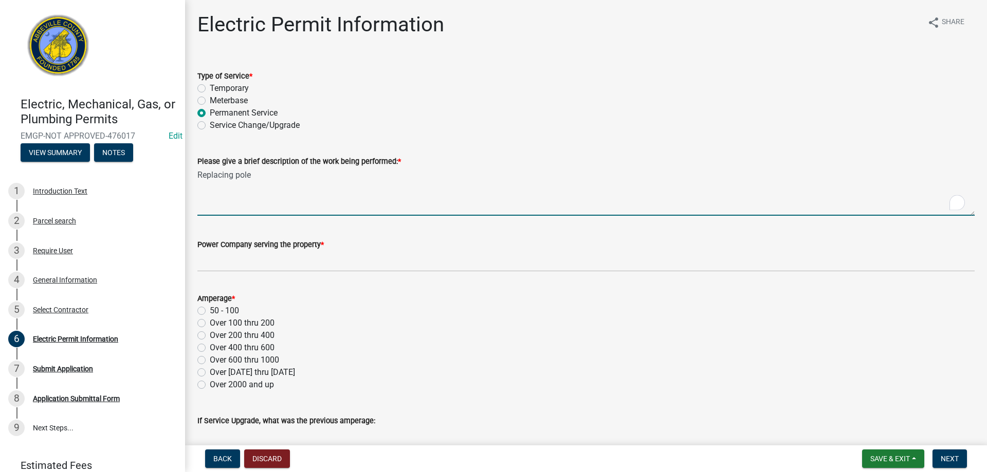
type textarea "Replacing pole"
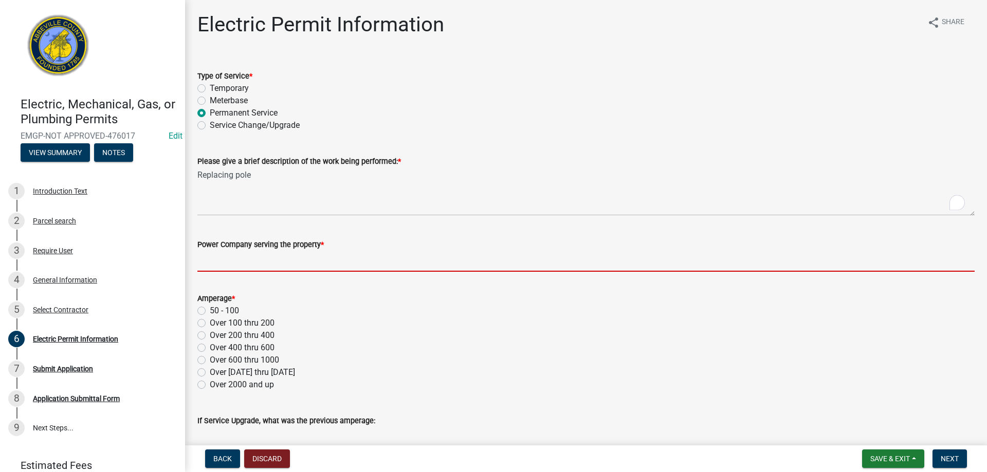
click at [241, 252] on input "Power Company serving the property *" at bounding box center [585, 261] width 777 height 21
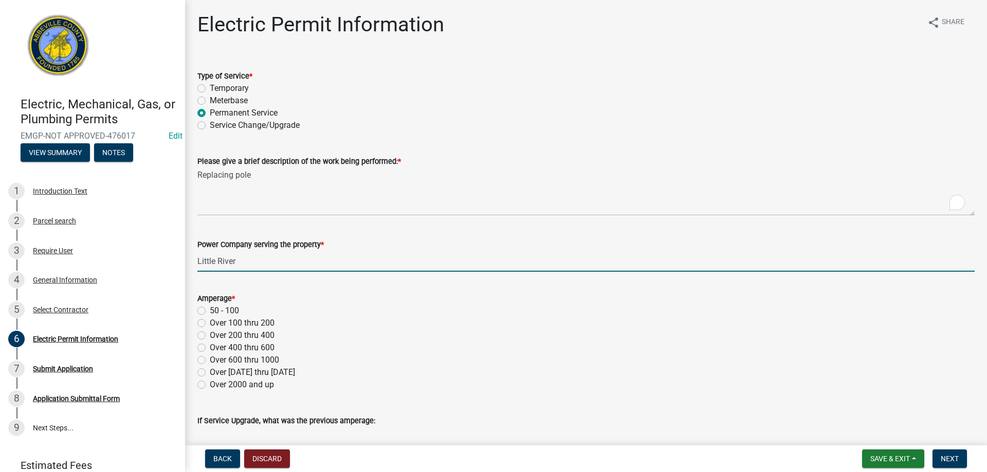
type input "Little River"
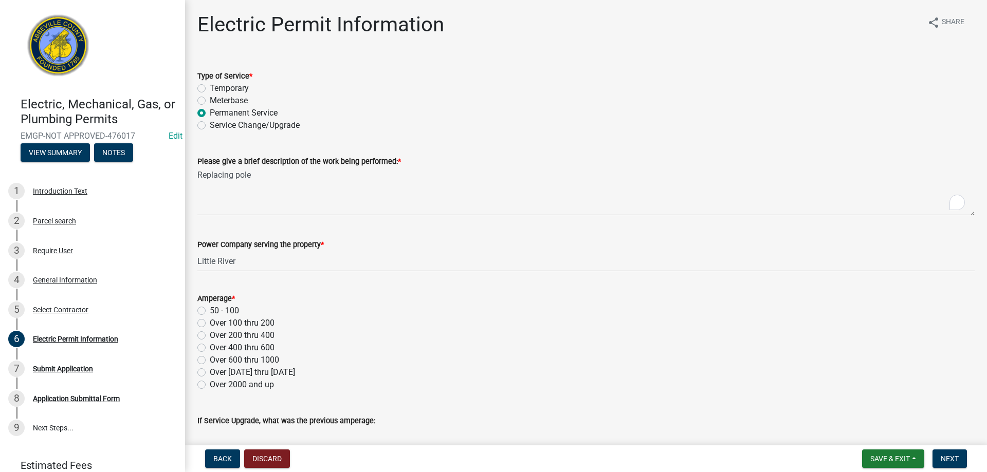
click at [210, 322] on label "Over 100 thru 200" at bounding box center [242, 323] width 65 height 12
click at [210, 322] on input "Over 100 thru 200" at bounding box center [213, 320] width 7 height 7
radio input "true"
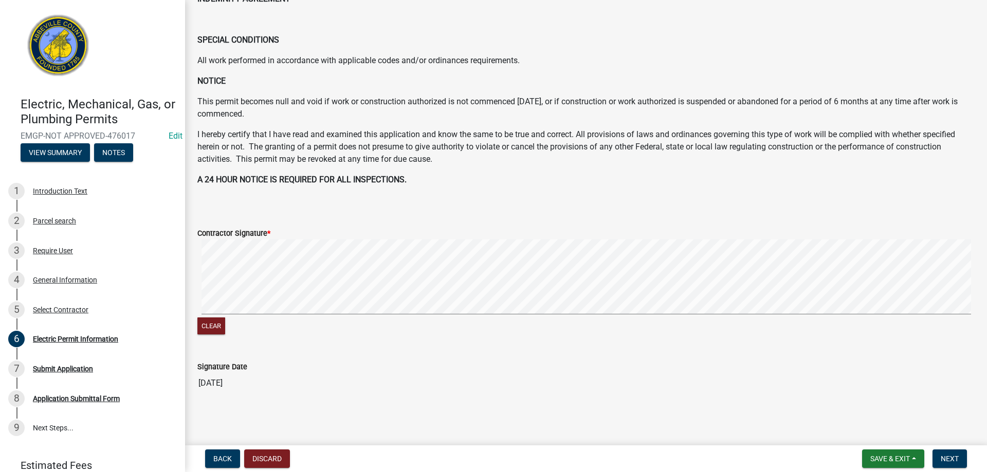
scroll to position [465, 0]
click at [962, 462] on button "Next" at bounding box center [949, 459] width 34 height 18
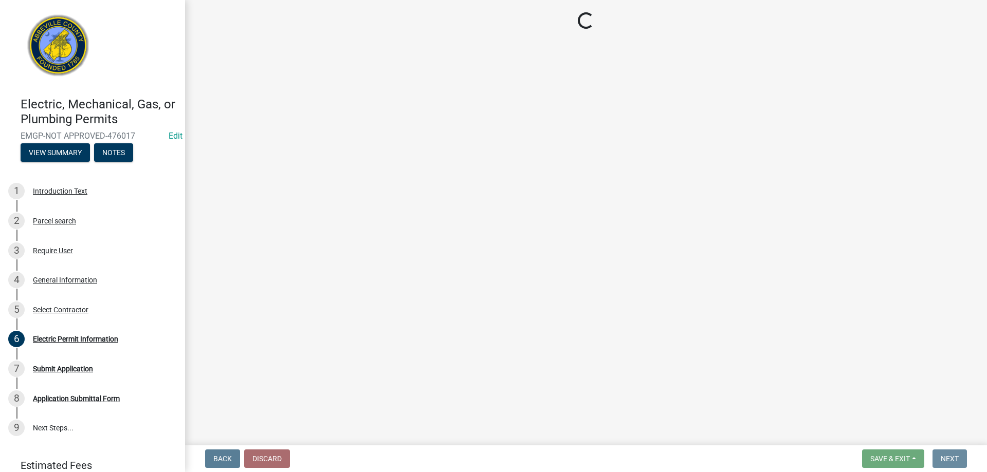
scroll to position [0, 0]
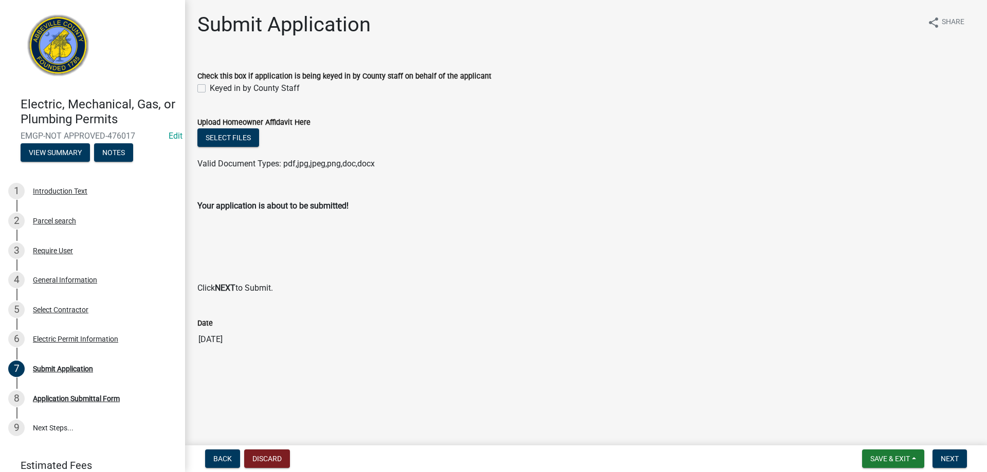
click at [210, 89] on label "Keyed in by County Staff" at bounding box center [255, 88] width 90 height 12
click at [210, 89] on input "Keyed in by County Staff" at bounding box center [213, 85] width 7 height 7
checkbox input "true"
click at [955, 461] on span "Next" at bounding box center [949, 459] width 18 height 8
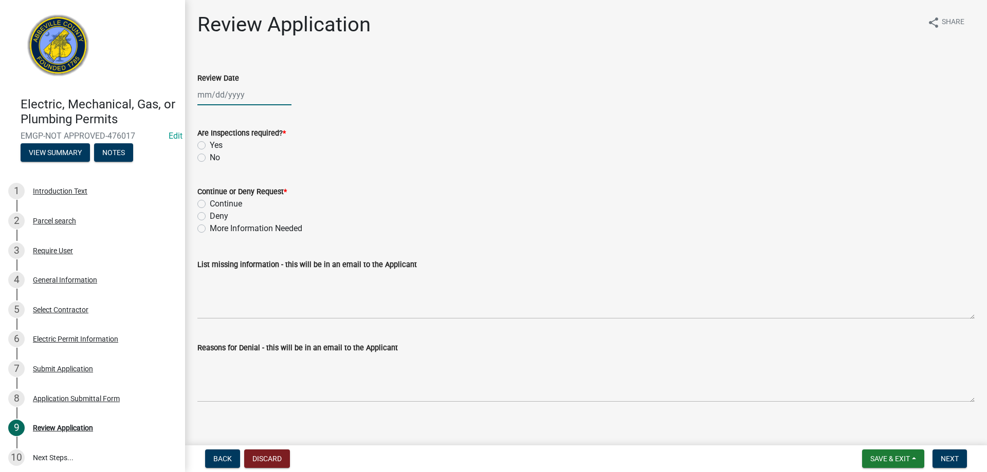
click at [209, 90] on div at bounding box center [244, 94] width 94 height 21
select select "9"
select select "2025"
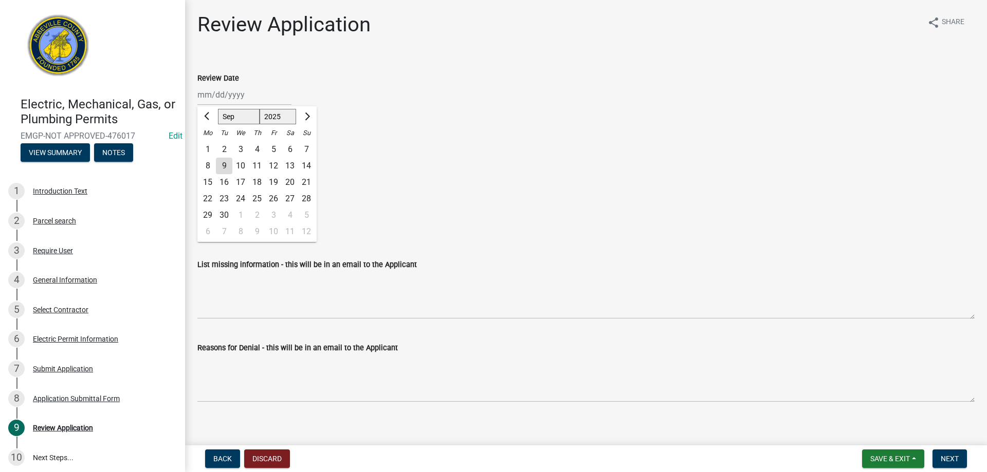
click at [225, 165] on div "9" at bounding box center [224, 166] width 16 height 16
type input "[DATE]"
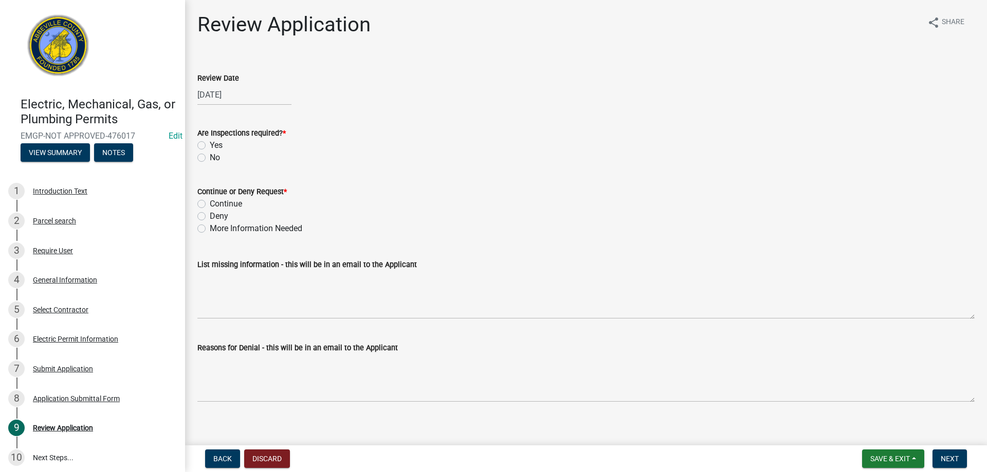
click at [210, 145] on label "Yes" at bounding box center [216, 145] width 13 height 12
click at [210, 145] on input "Yes" at bounding box center [213, 142] width 7 height 7
radio input "true"
click at [210, 201] on label "Continue" at bounding box center [226, 204] width 32 height 12
click at [210, 201] on input "Continue" at bounding box center [213, 201] width 7 height 7
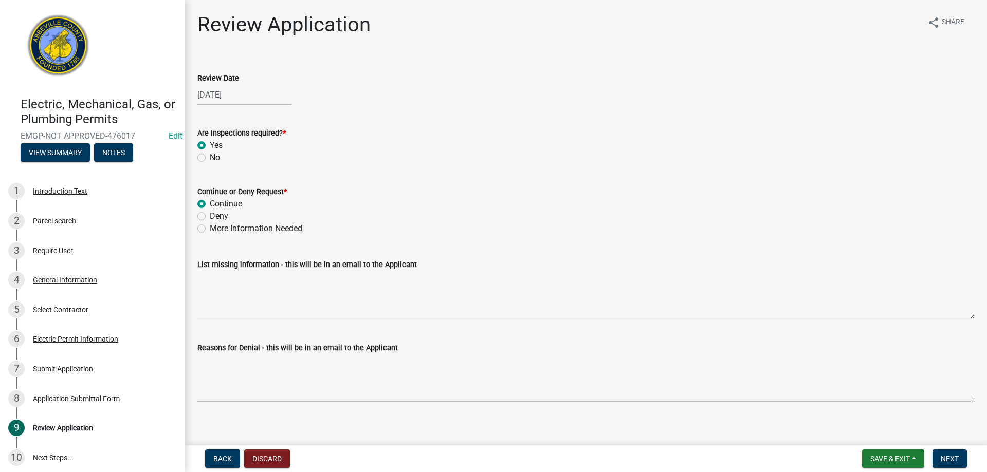
radio input "true"
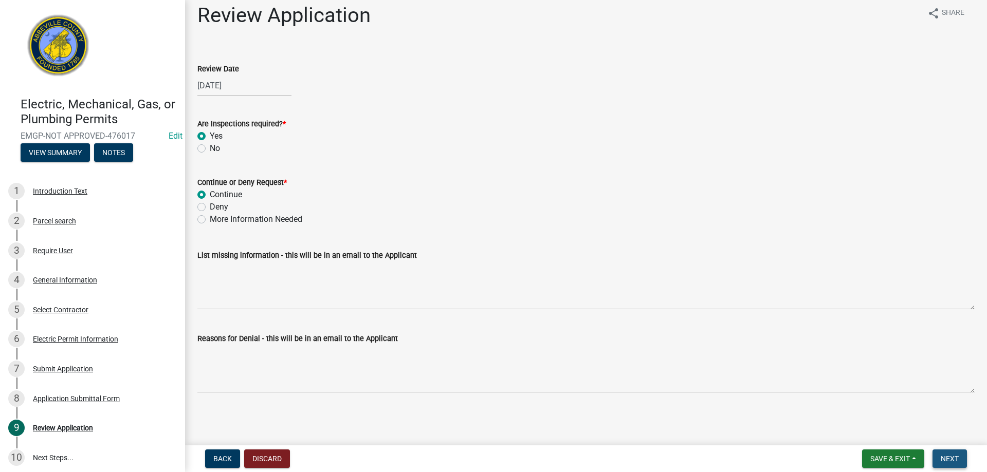
click at [940, 456] on button "Next" at bounding box center [949, 459] width 34 height 18
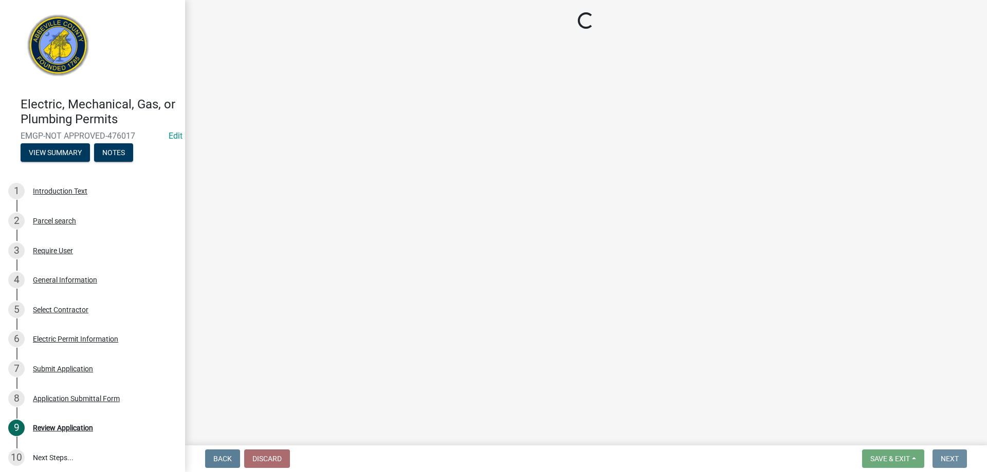
scroll to position [0, 0]
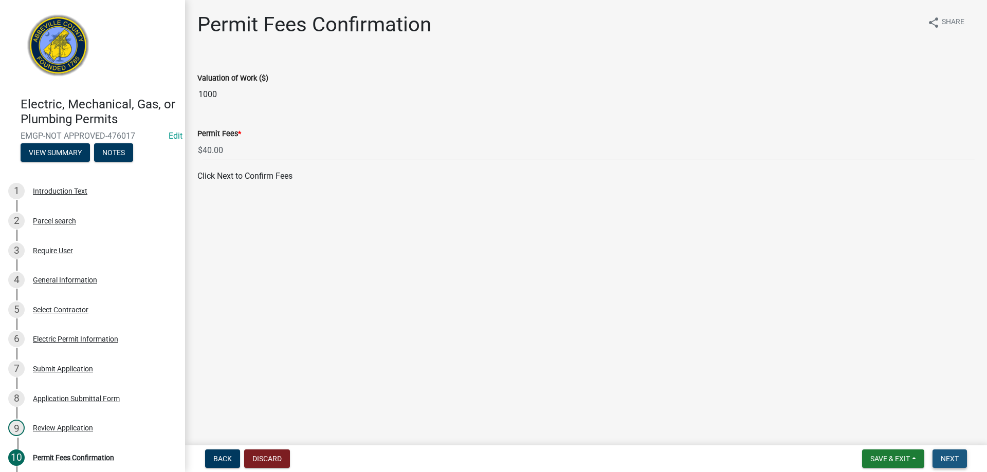
click at [953, 455] on span "Next" at bounding box center [949, 459] width 18 height 8
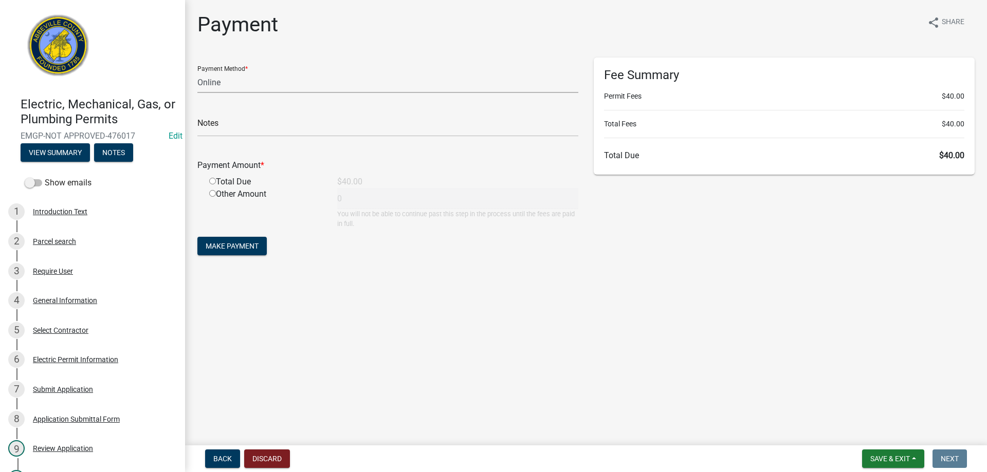
click at [281, 82] on select "Credit Card POS Check Cash Online" at bounding box center [387, 82] width 381 height 21
select select "1: 0"
click at [197, 72] on select "Credit Card POS Check Cash Online" at bounding box center [387, 82] width 381 height 21
click at [246, 128] on input "text" at bounding box center [387, 126] width 381 height 21
type input "20843"
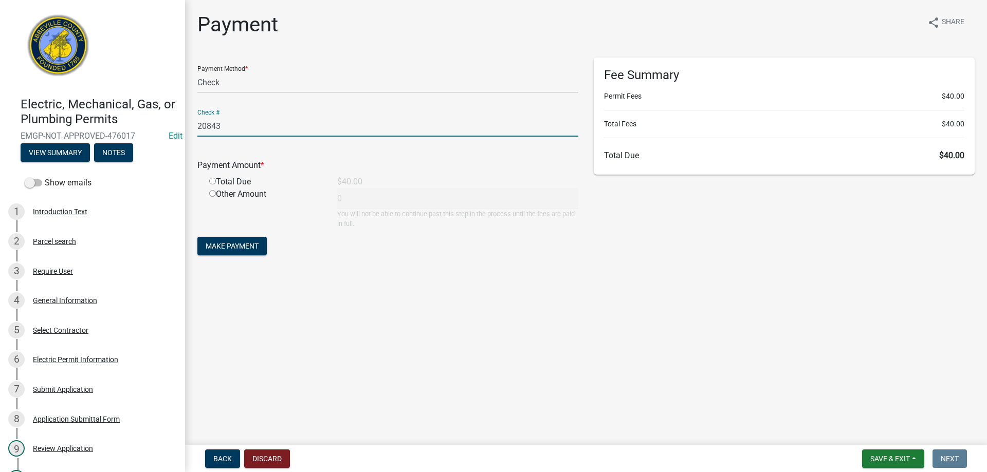
click at [212, 179] on input "radio" at bounding box center [212, 181] width 7 height 7
radio input "true"
type input "40"
click at [227, 246] on span "Make Payment" at bounding box center [232, 246] width 53 height 8
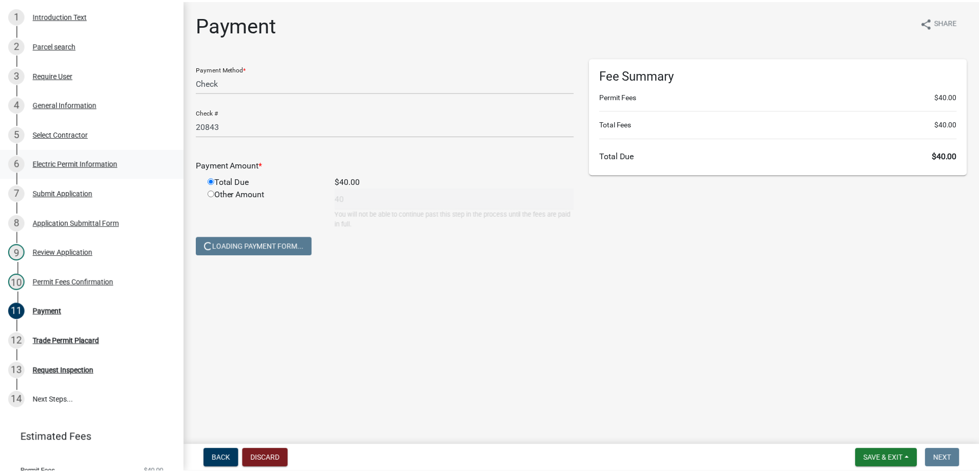
scroll to position [235, 0]
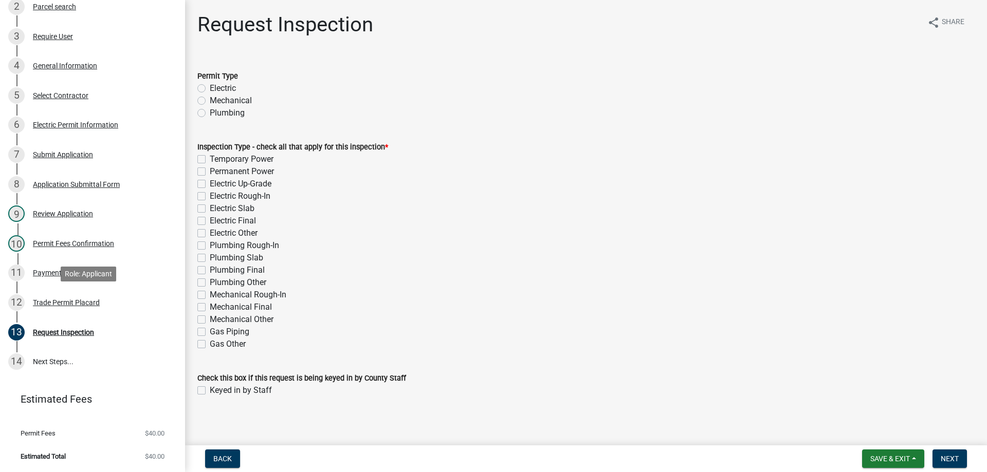
click at [59, 302] on div "Trade Permit Placard" at bounding box center [66, 302] width 67 height 7
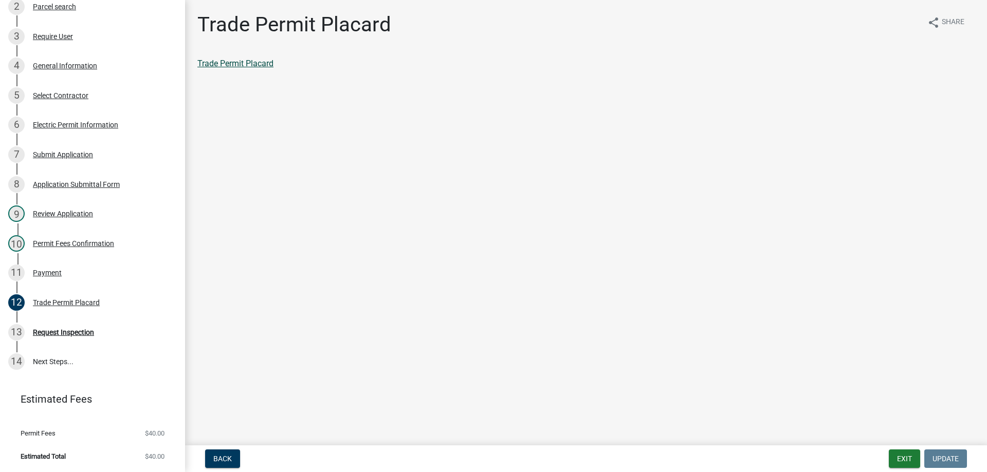
click at [252, 64] on link "Trade Permit Placard" at bounding box center [235, 64] width 76 height 10
click at [40, 270] on div "Payment" at bounding box center [47, 272] width 29 height 7
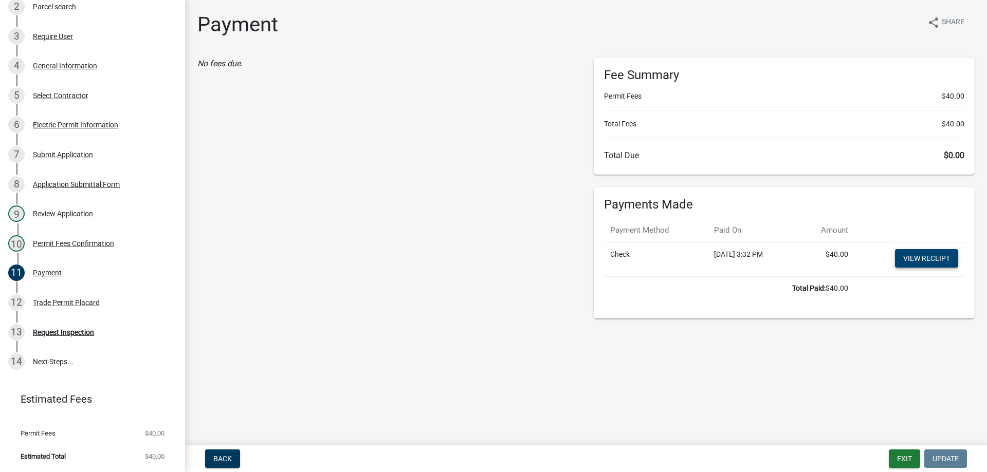
click at [919, 266] on link "View receipt" at bounding box center [926, 258] width 63 height 18
click at [902, 458] on button "Exit" at bounding box center [903, 459] width 31 height 18
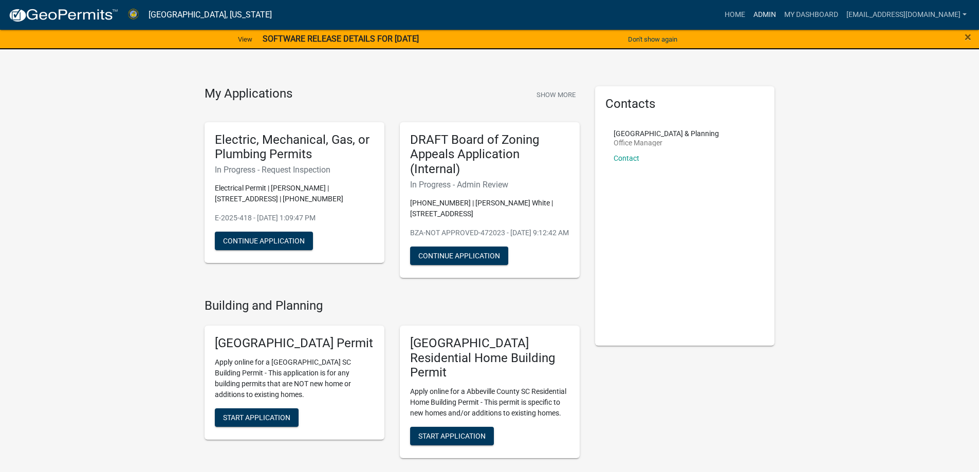
drag, startPoint x: 738, startPoint y: 12, endPoint x: 644, endPoint y: 148, distance: 165.0
click at [749, 12] on link "Admin" at bounding box center [764, 15] width 31 height 20
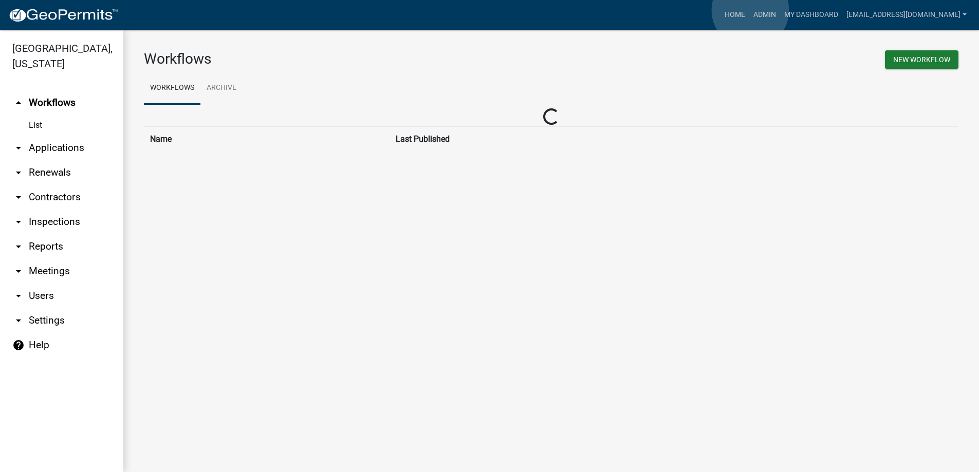
click at [749, 14] on link "Admin" at bounding box center [764, 15] width 31 height 20
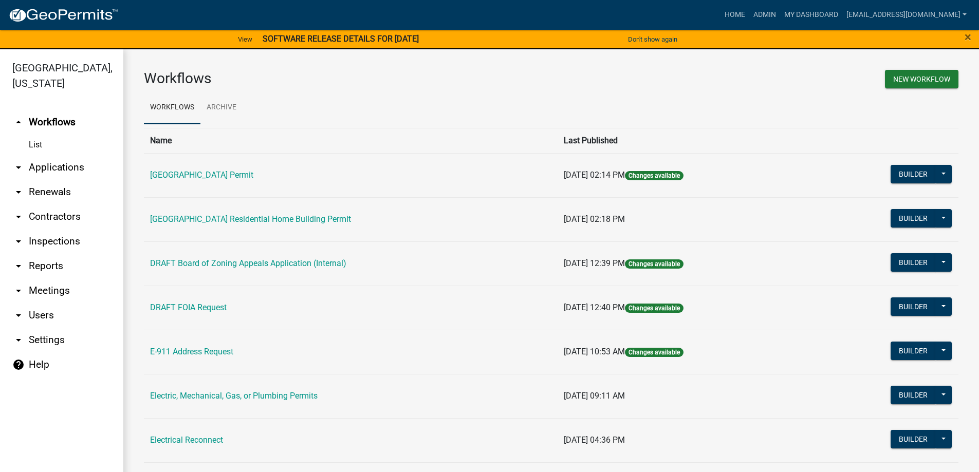
click at [83, 170] on link "arrow_drop_down Applications" at bounding box center [61, 167] width 123 height 25
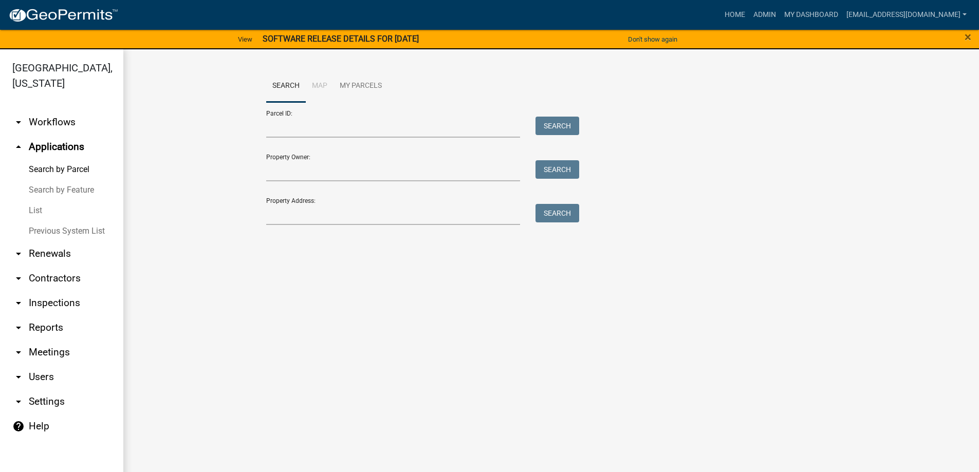
click at [60, 231] on link "Previous System List" at bounding box center [61, 231] width 123 height 21
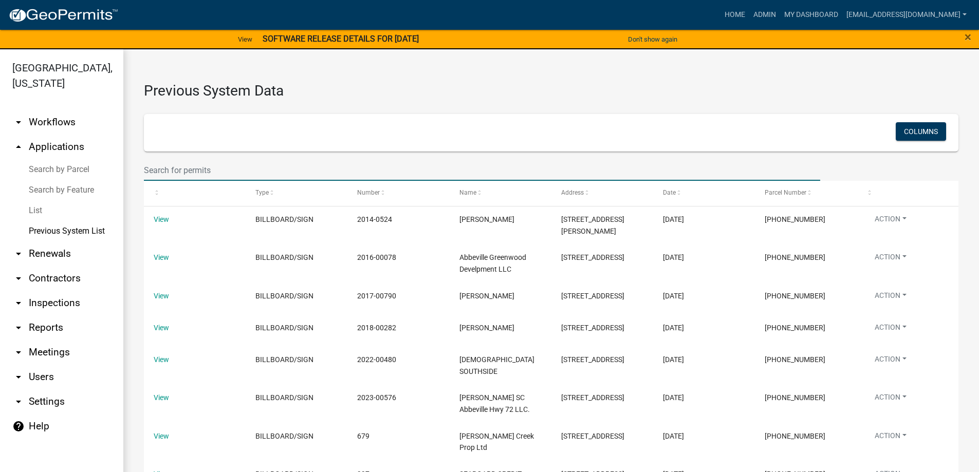
click at [212, 172] on input "text" at bounding box center [482, 170] width 676 height 21
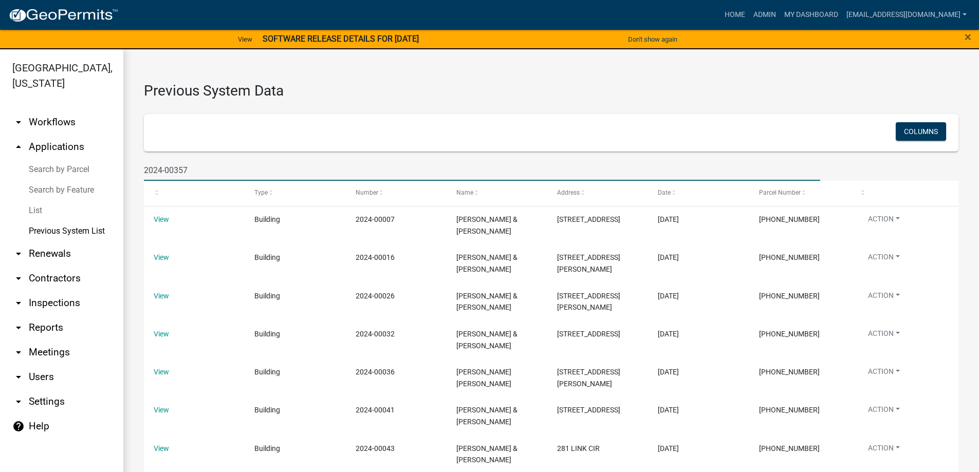
type input "2024-00357"
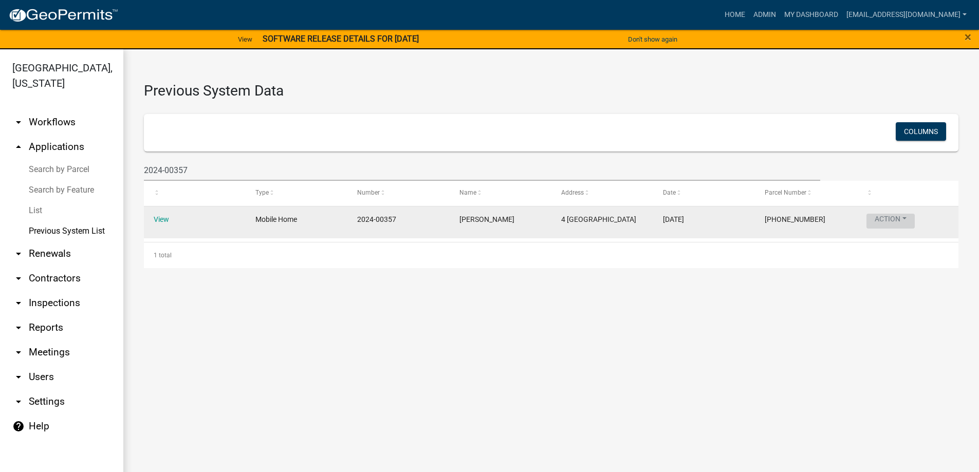
click at [909, 220] on button "Action" at bounding box center [890, 221] width 48 height 15
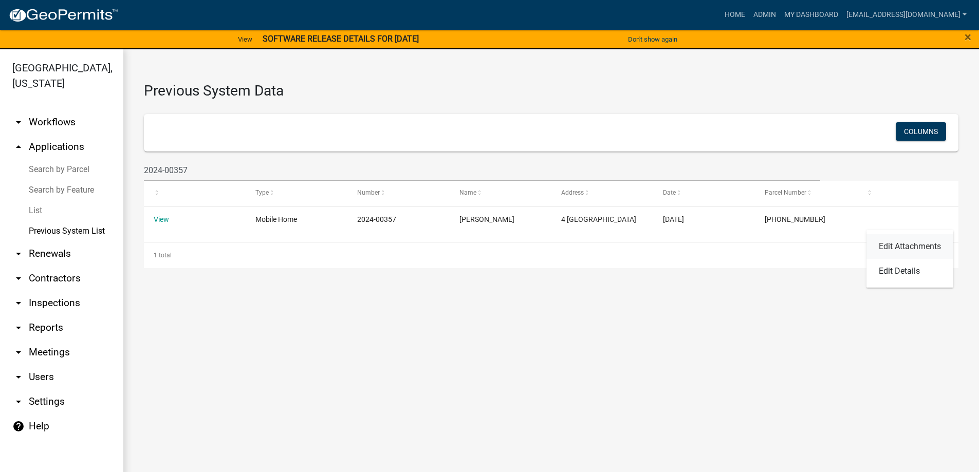
click at [900, 241] on link "Edit Attachments" at bounding box center [909, 246] width 87 height 25
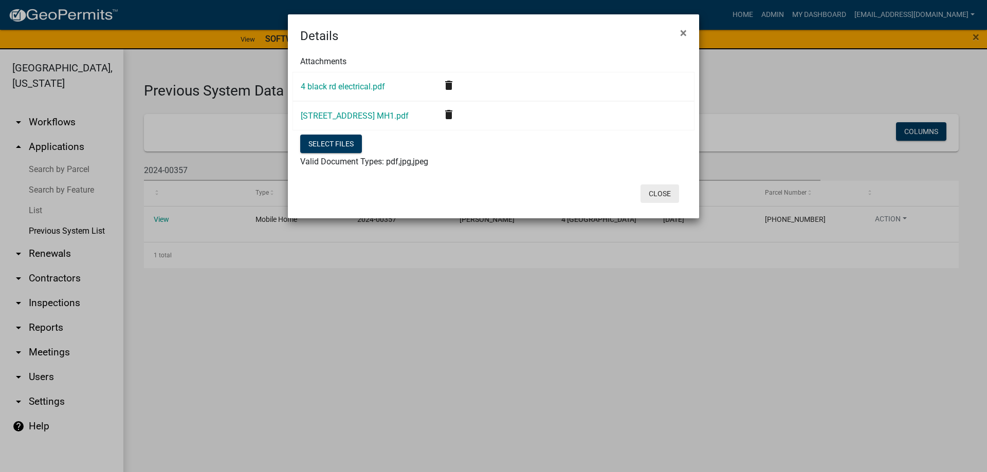
click at [663, 198] on button "Close" at bounding box center [659, 193] width 39 height 18
